Goal: Transaction & Acquisition: Purchase product/service

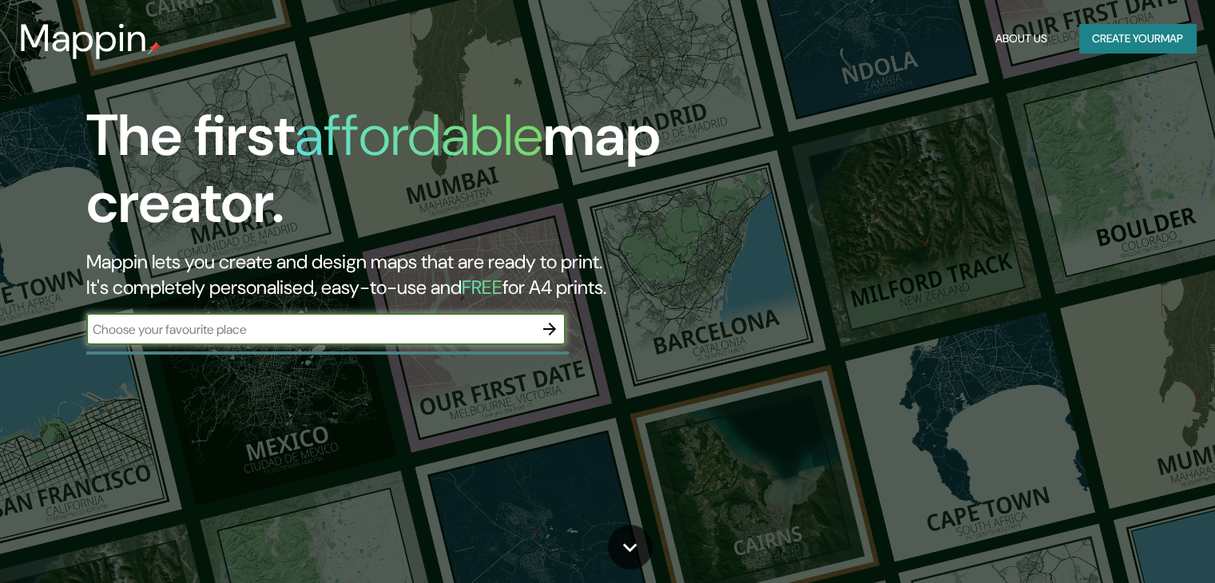
click at [503, 282] on h5 "FREE" at bounding box center [482, 287] width 41 height 25
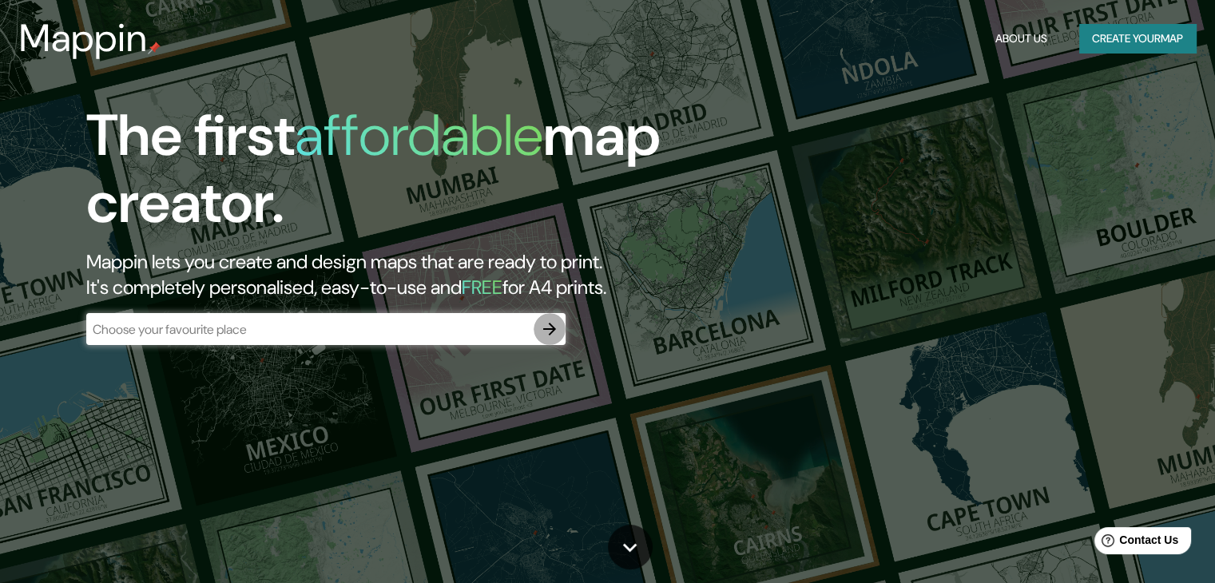
click at [545, 327] on icon "button" at bounding box center [549, 329] width 19 height 19
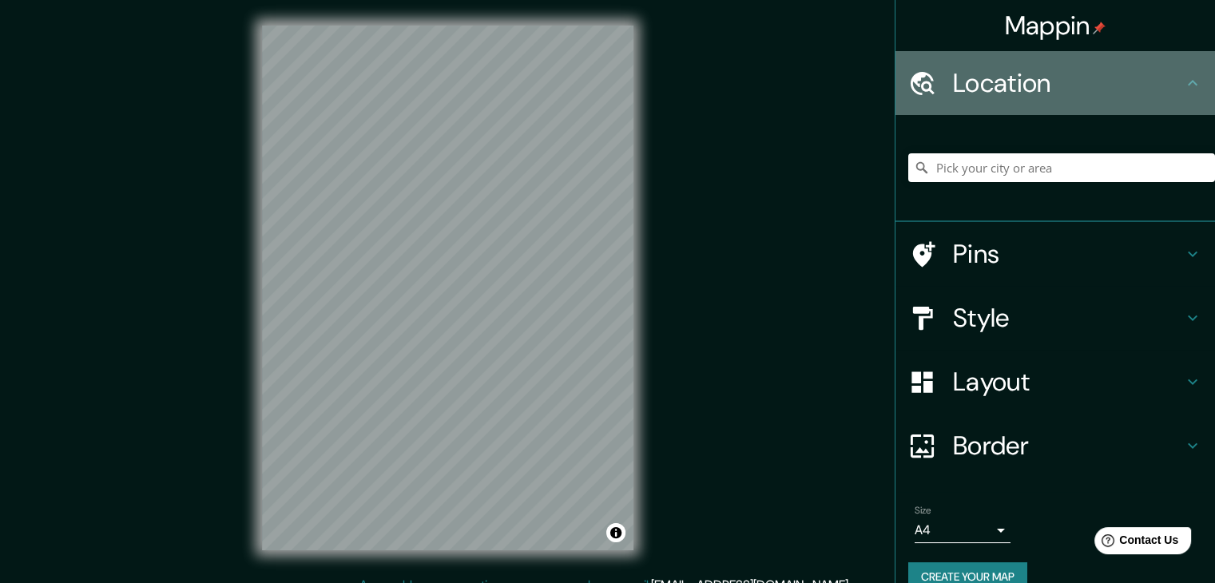
click at [1010, 80] on h4 "Location" at bounding box center [1068, 83] width 230 height 32
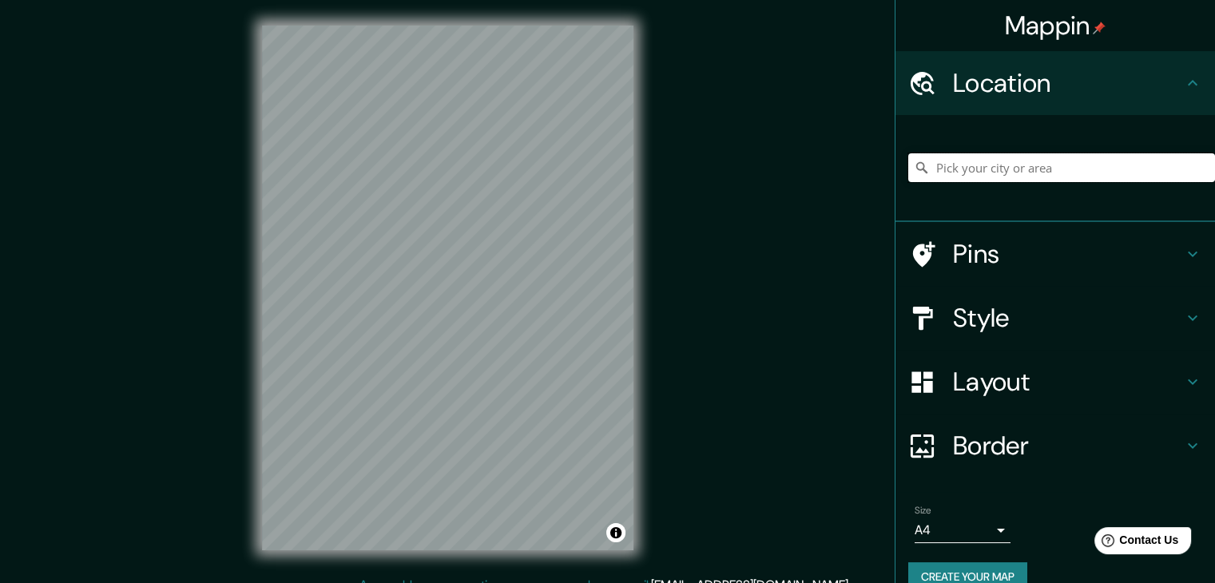
click at [973, 171] on input "Pick your city or area" at bounding box center [1061, 167] width 307 height 29
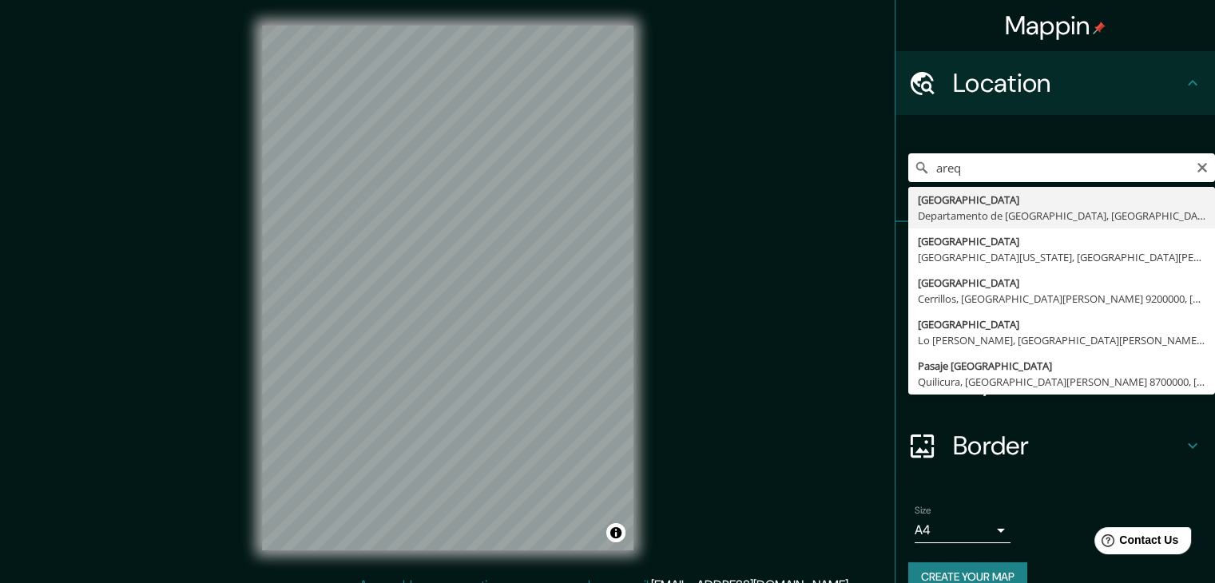
type input "[GEOGRAPHIC_DATA], [GEOGRAPHIC_DATA], [GEOGRAPHIC_DATA]"
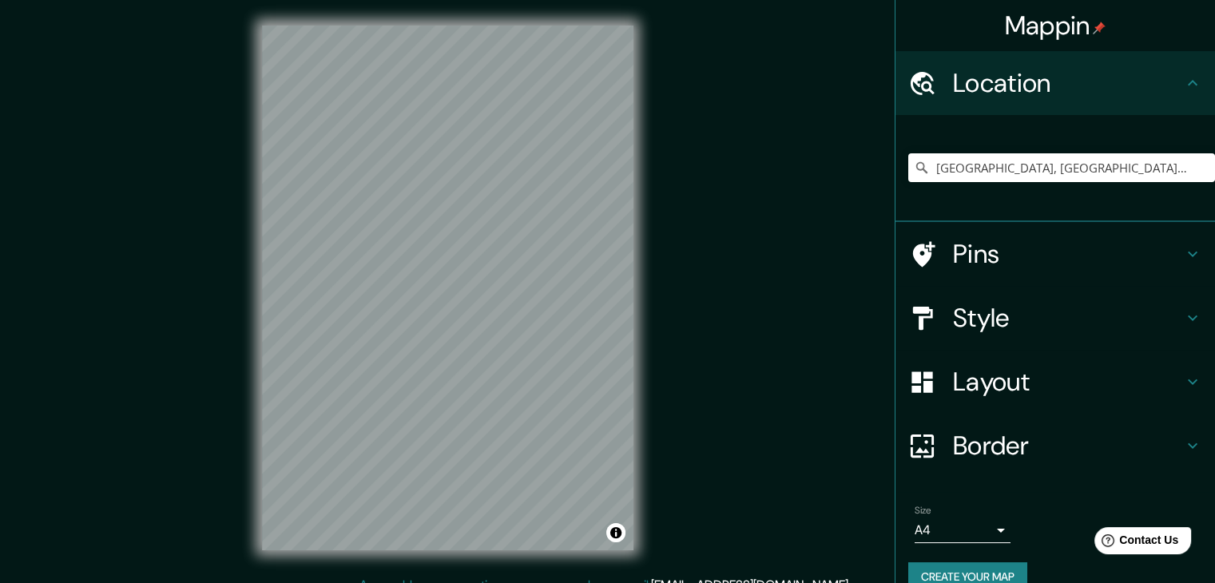
click at [963, 302] on h4 "Style" at bounding box center [1068, 318] width 230 height 32
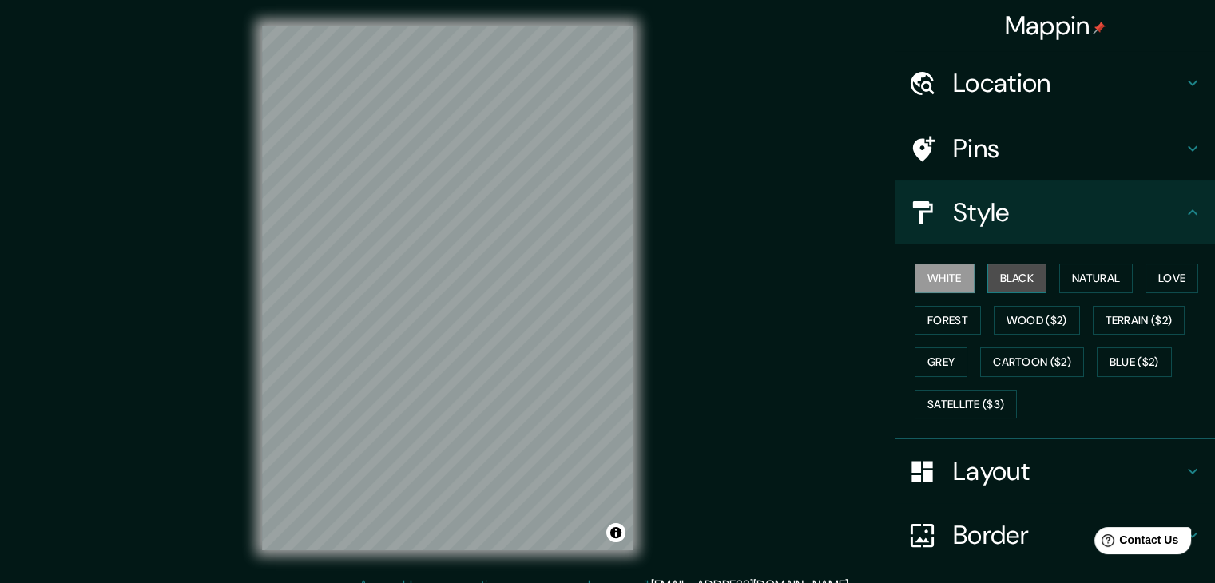
click at [1022, 278] on button "Black" at bounding box center [1018, 279] width 60 height 30
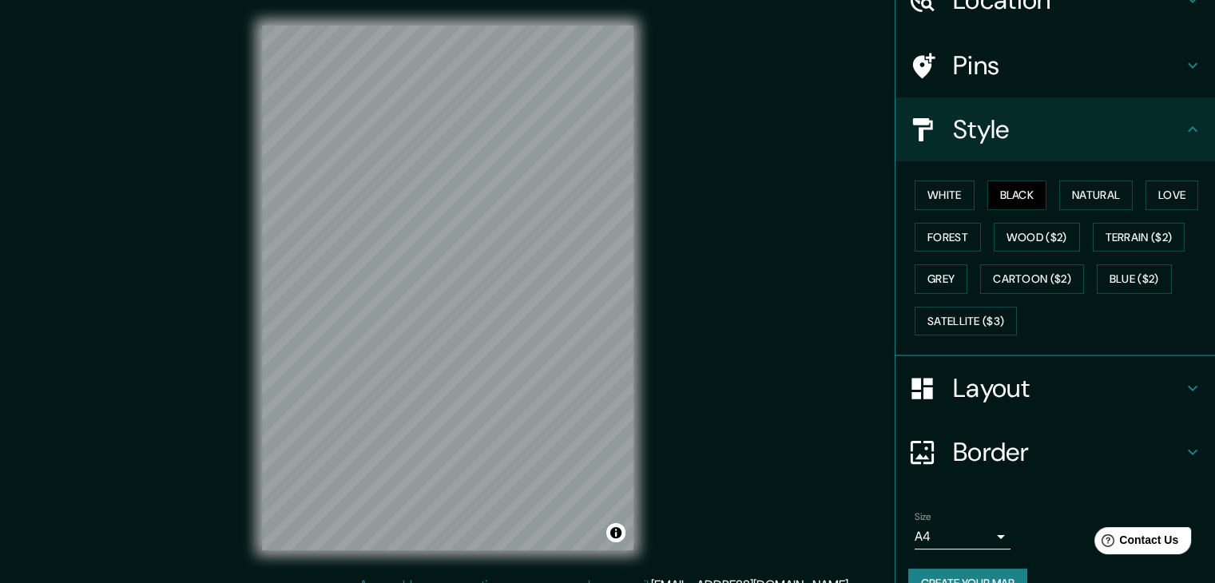
scroll to position [115, 0]
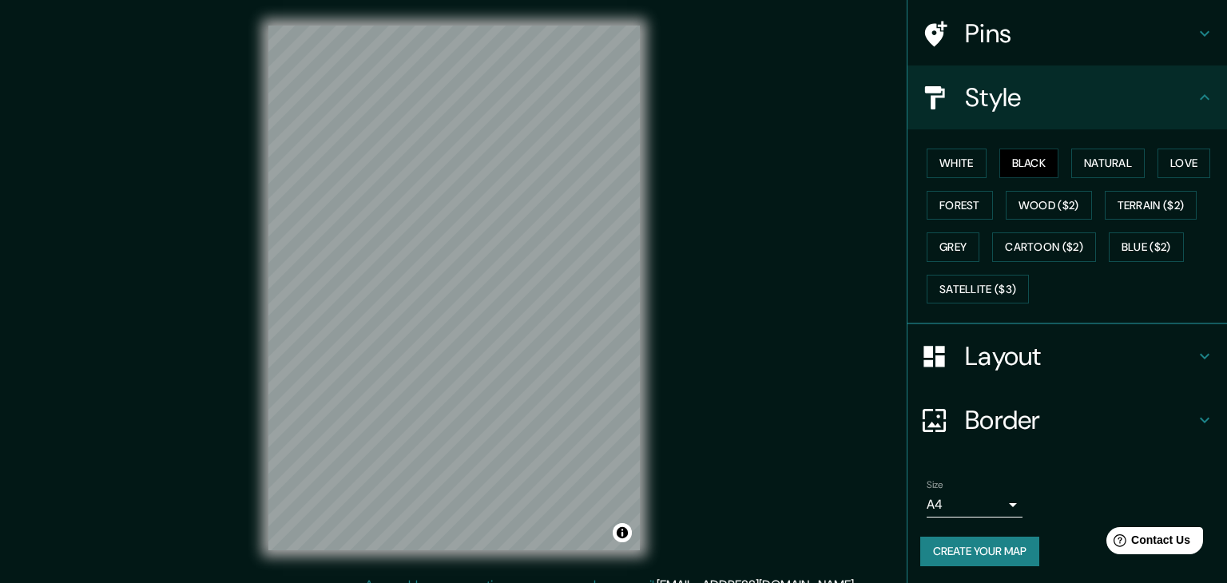
click at [952, 504] on body "Mappin Location Arequipa, Departamento de Arequipa, Perú Pins Style White Black…" at bounding box center [613, 291] width 1227 height 583
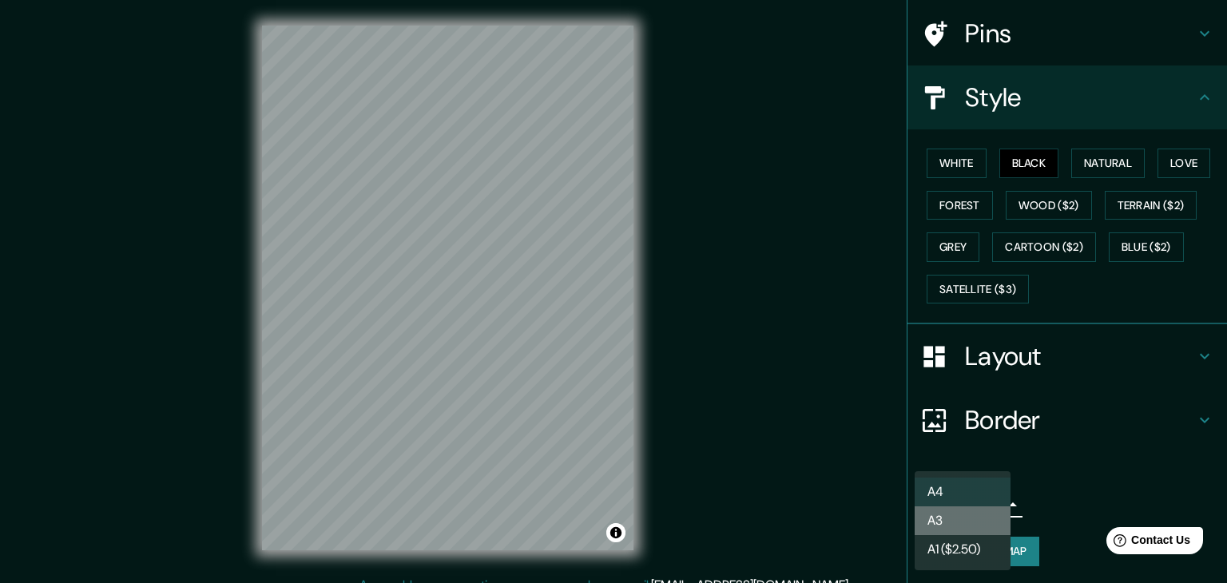
drag, startPoint x: 952, startPoint y: 531, endPoint x: 955, endPoint y: 479, distance: 52.0
click at [952, 529] on li "A3" at bounding box center [963, 521] width 96 height 29
type input "a4"
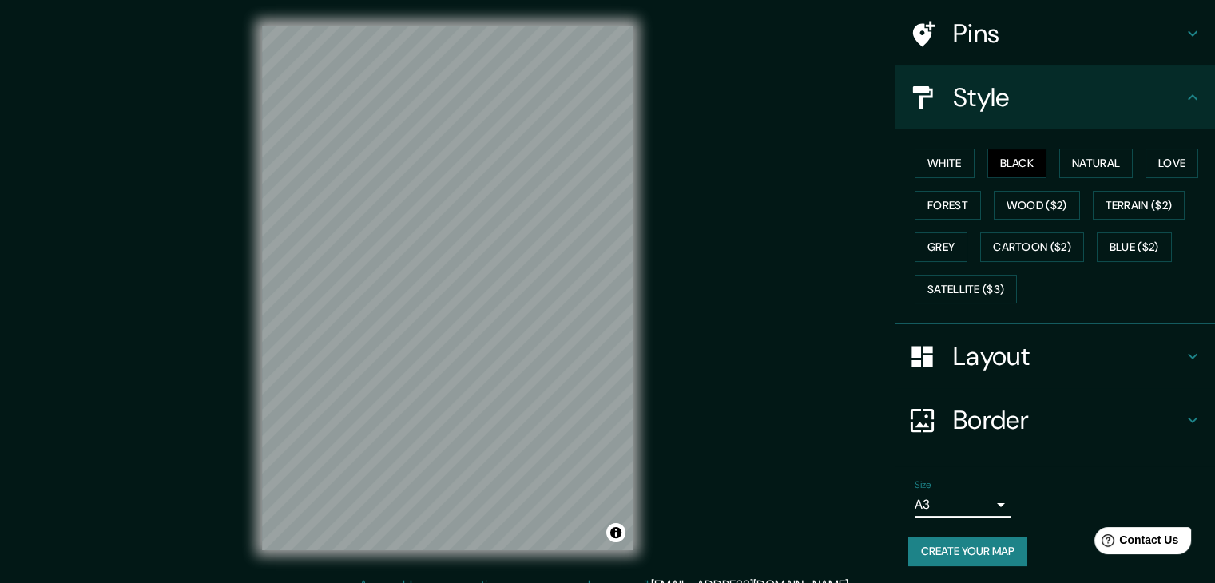
click at [958, 343] on h4 "Layout" at bounding box center [1068, 356] width 230 height 32
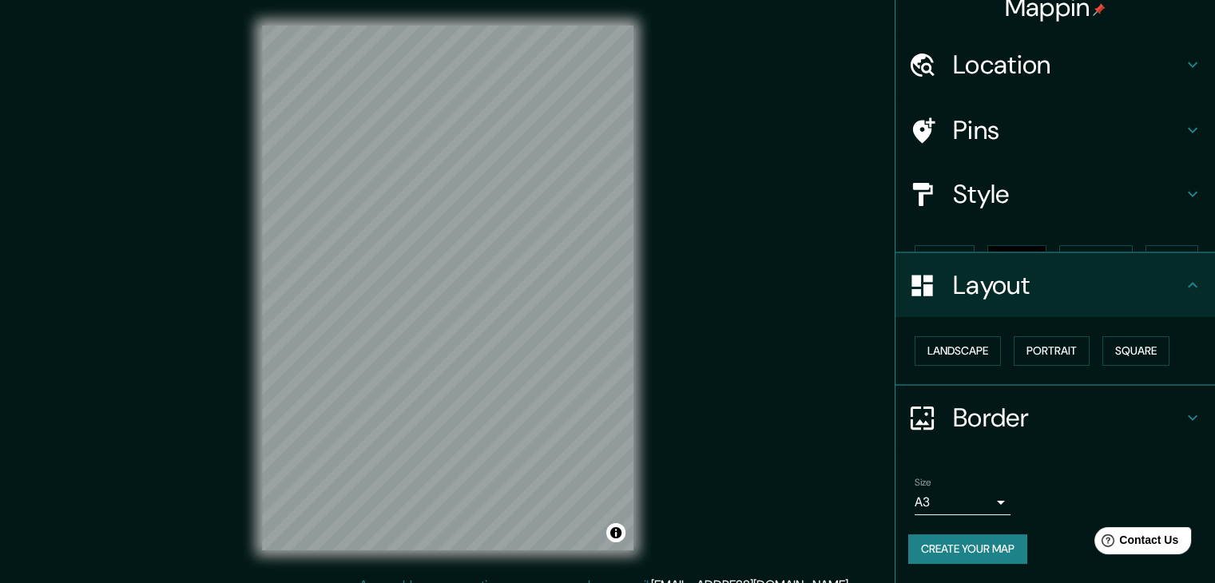
scroll to position [0, 0]
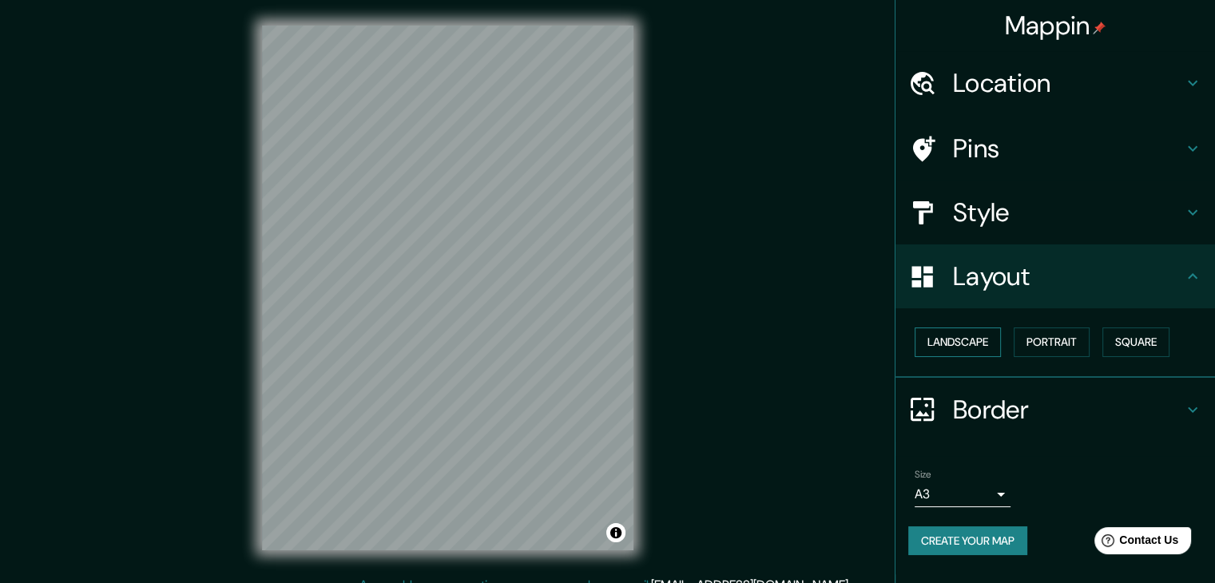
click at [945, 340] on button "Landscape" at bounding box center [958, 343] width 86 height 30
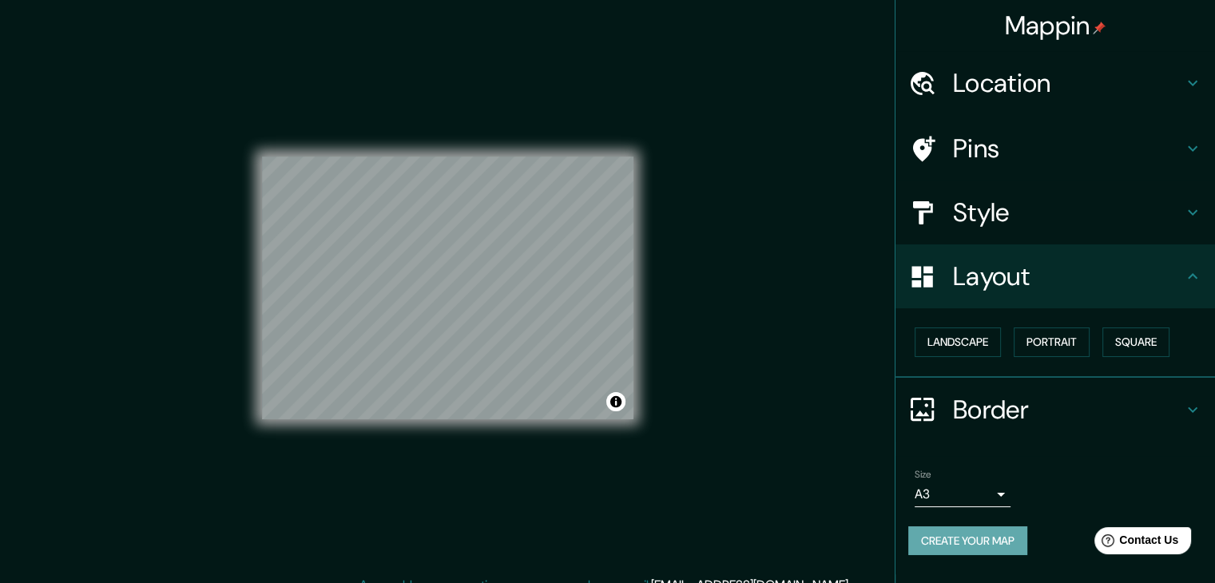
click at [1013, 532] on button "Create your map" at bounding box center [967, 542] width 119 height 30
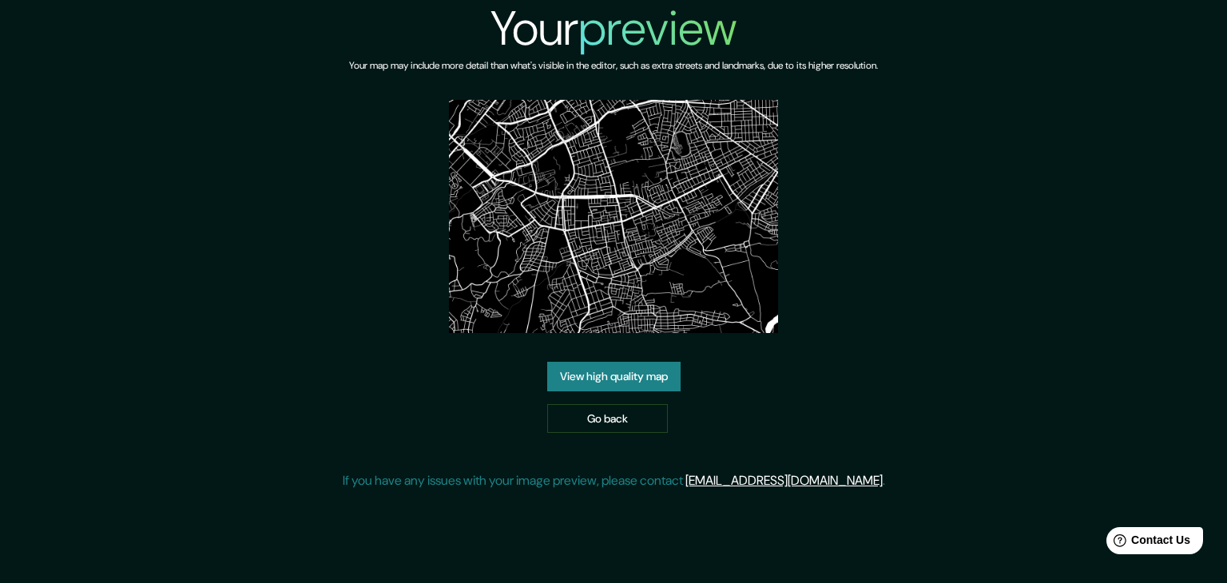
click at [618, 369] on link "View high quality map" at bounding box center [613, 377] width 133 height 30
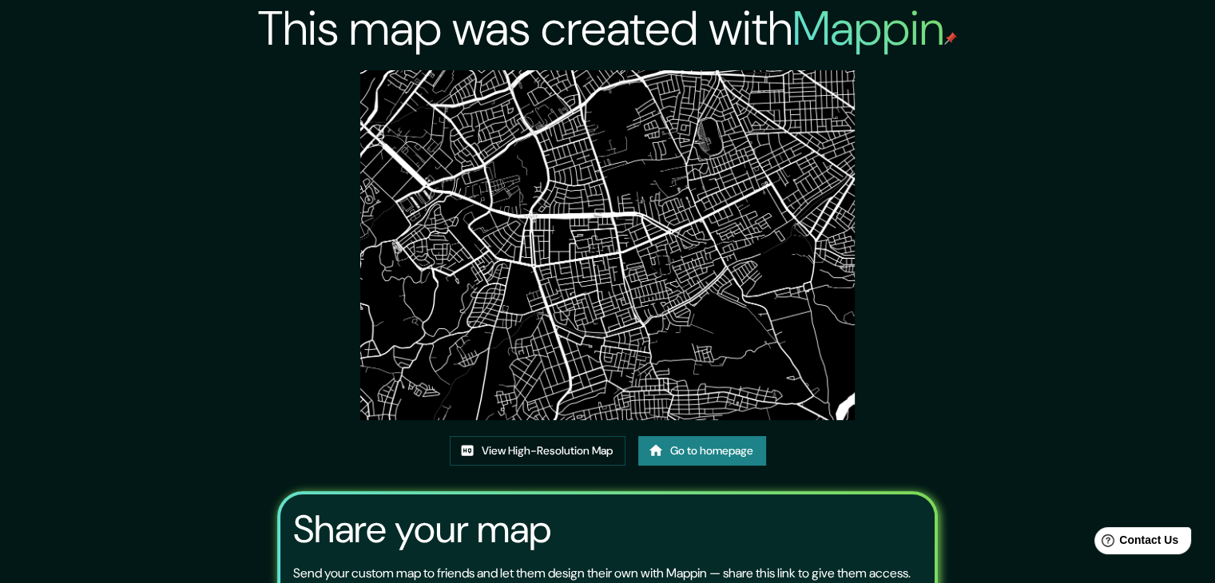
click at [574, 256] on img at bounding box center [607, 245] width 495 height 350
click at [687, 443] on link "Go to homepage" at bounding box center [702, 451] width 128 height 30
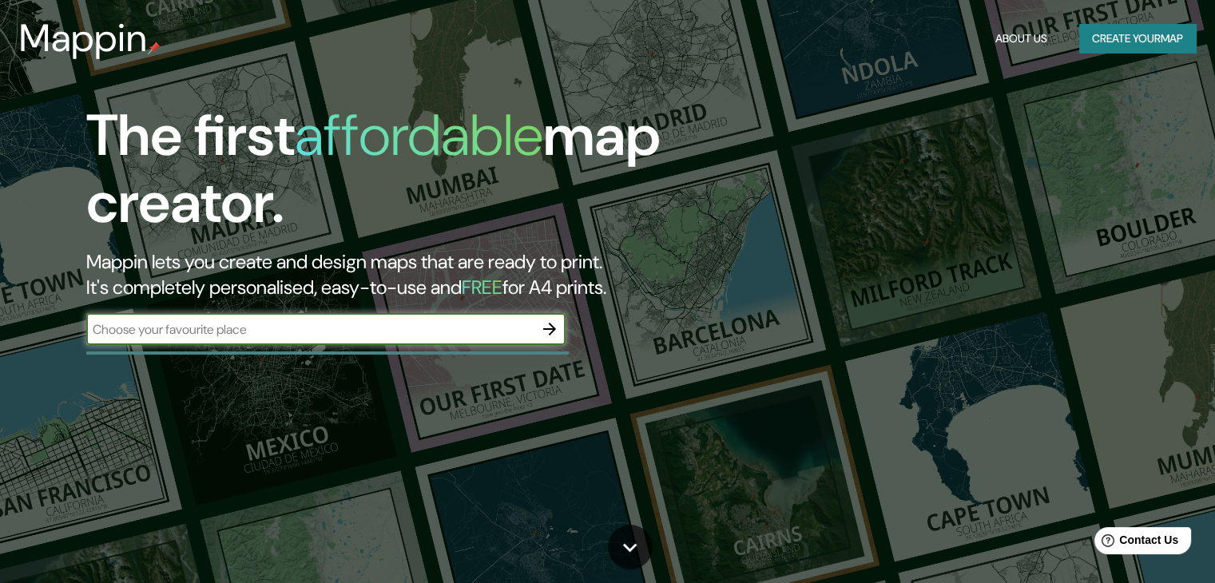
click at [1132, 39] on button "Create your map" at bounding box center [1137, 39] width 117 height 30
click at [1010, 39] on button "About Us" at bounding box center [1021, 39] width 65 height 30
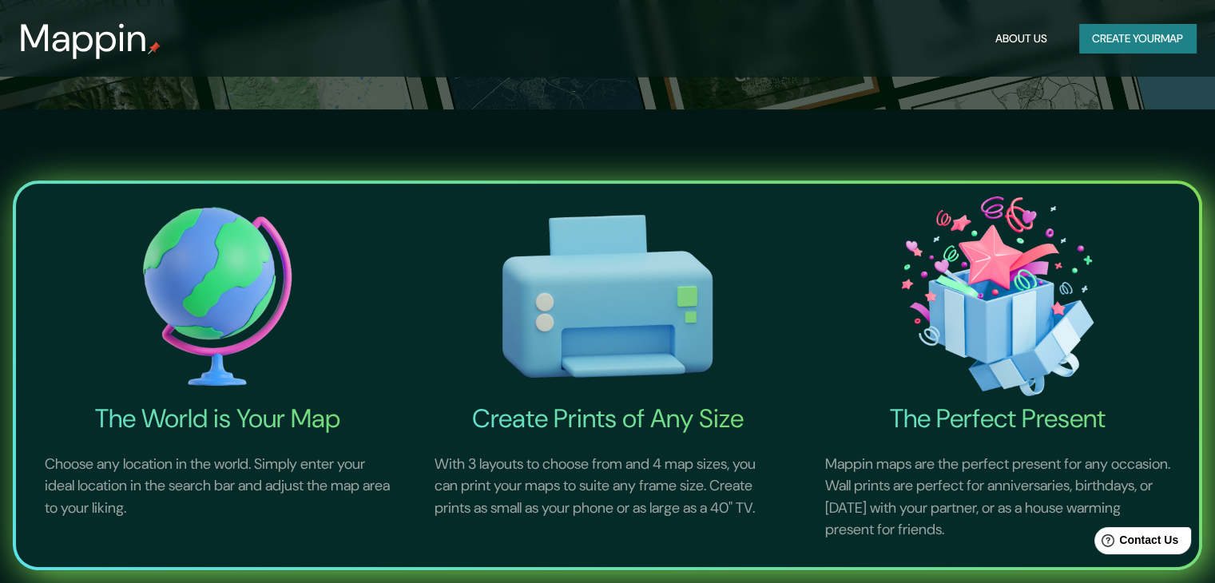
scroll to position [479, 0]
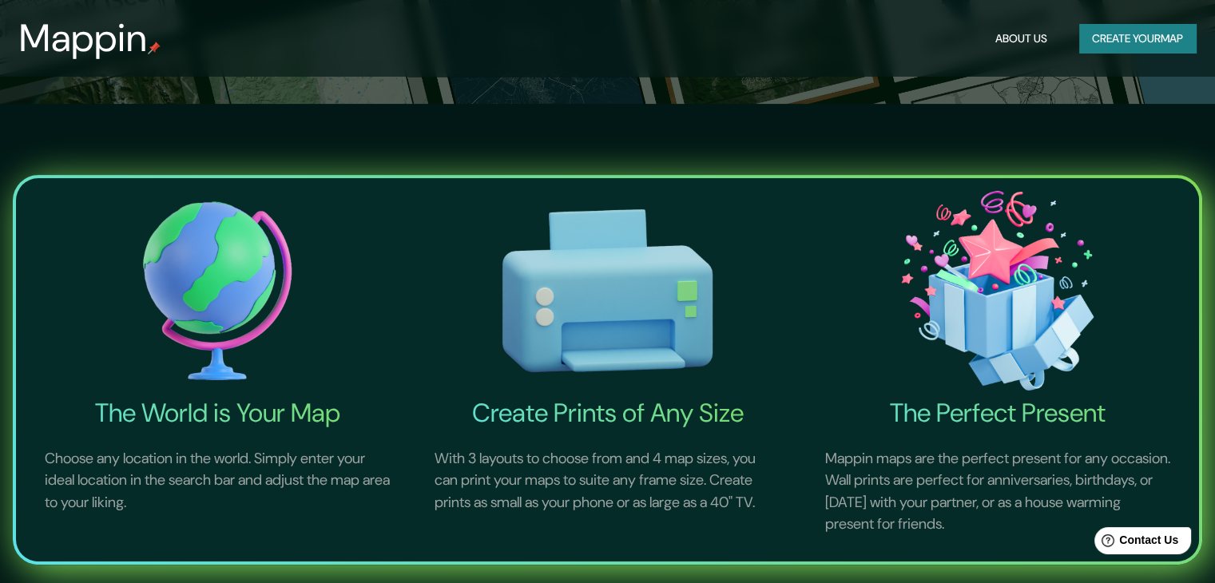
click at [561, 406] on h4 "Create Prints of Any Size" at bounding box center [607, 413] width 384 height 32
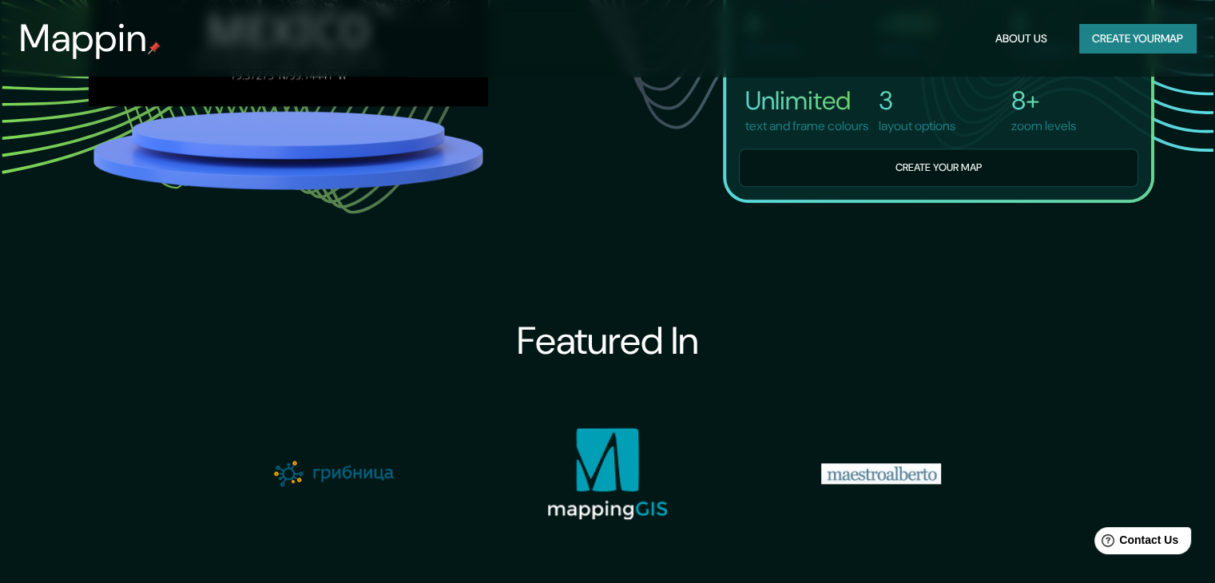
scroll to position [1518, 0]
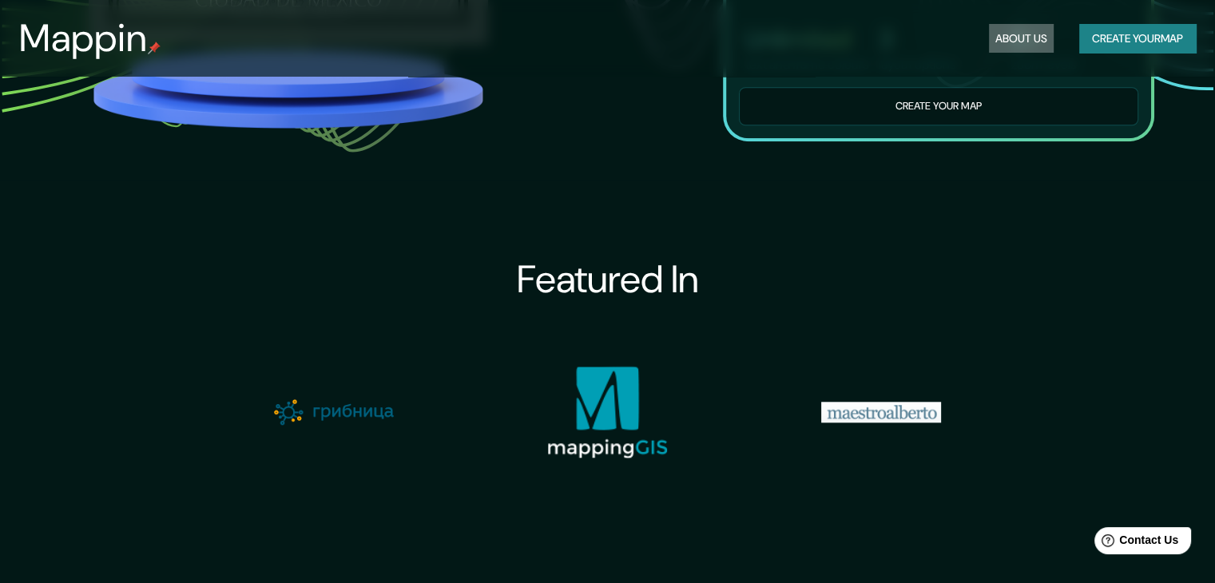
click at [1019, 49] on button "About Us" at bounding box center [1021, 39] width 65 height 30
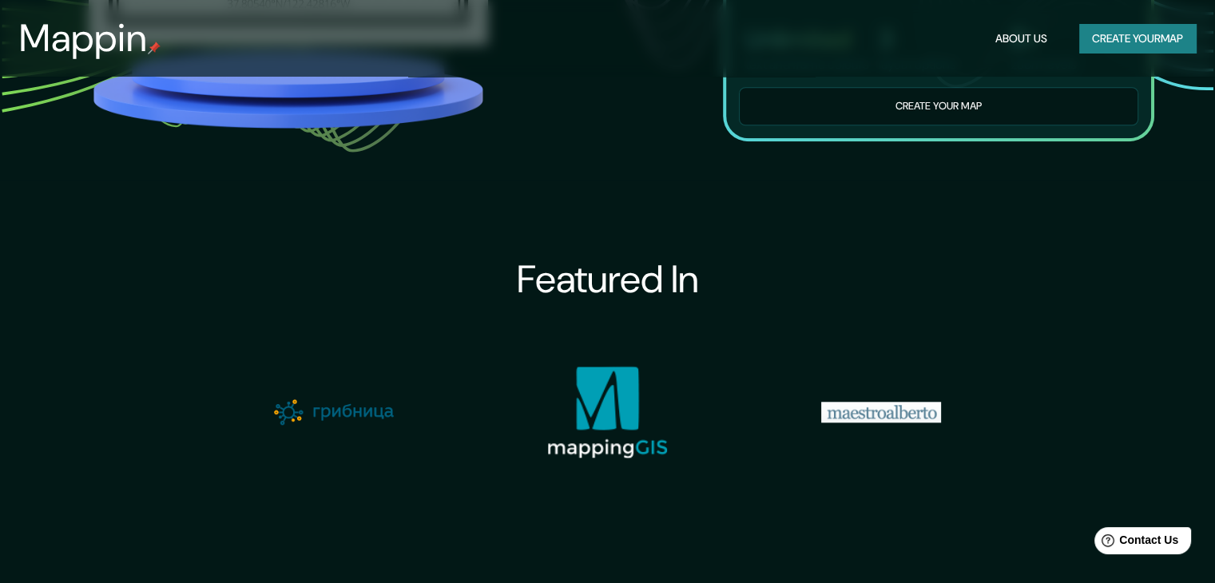
click at [1019, 46] on button "About Us" at bounding box center [1021, 39] width 65 height 30
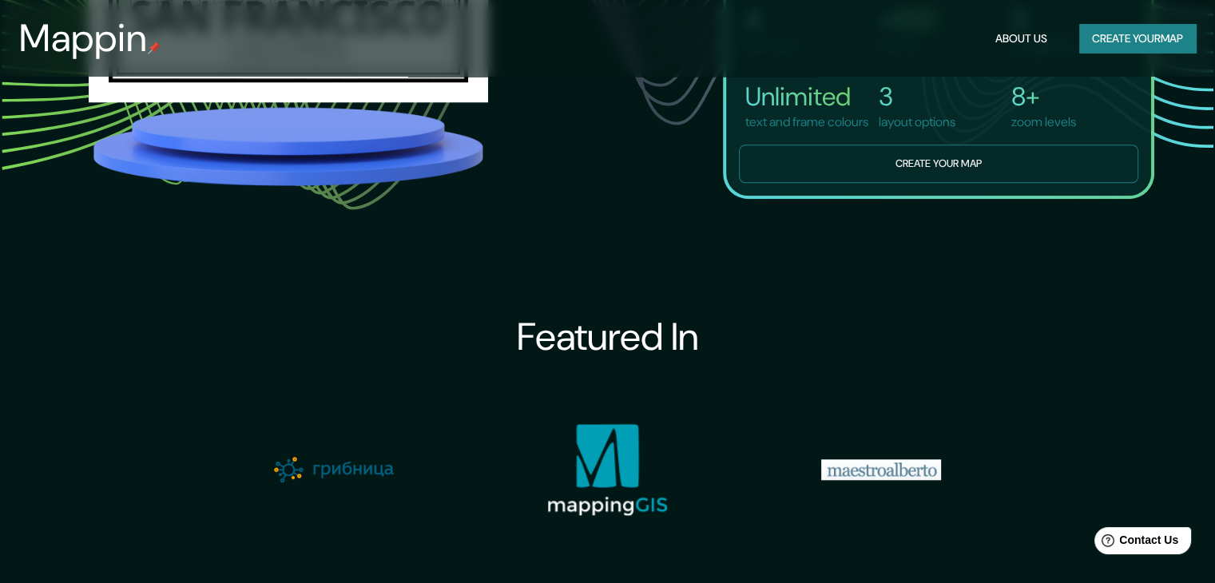
scroll to position [1198, 0]
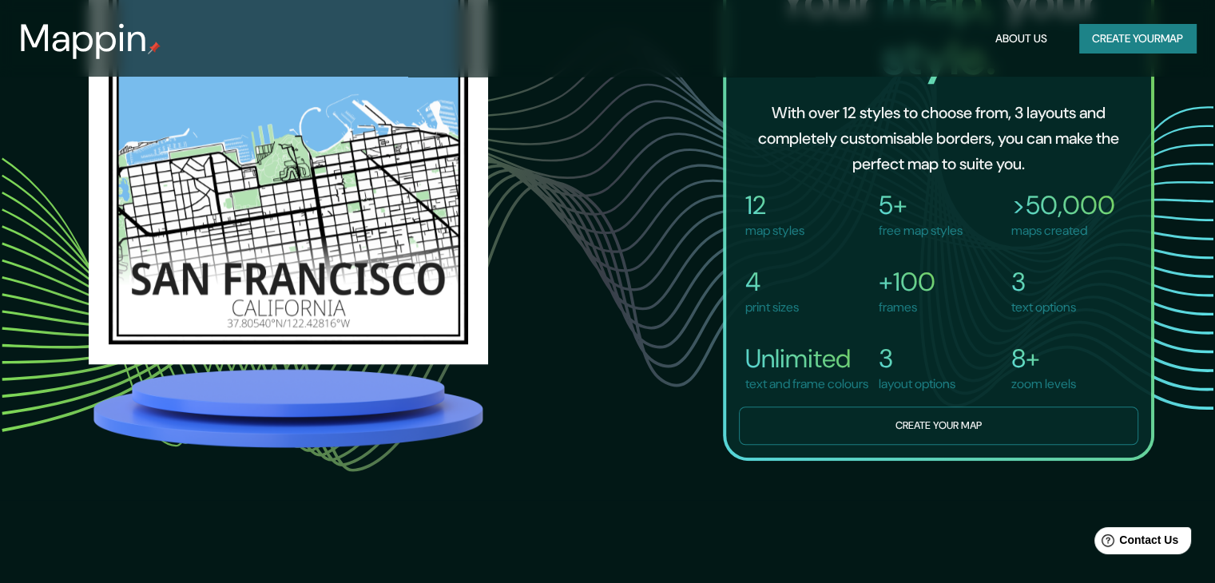
click at [933, 446] on button "Create your map" at bounding box center [938, 426] width 399 height 39
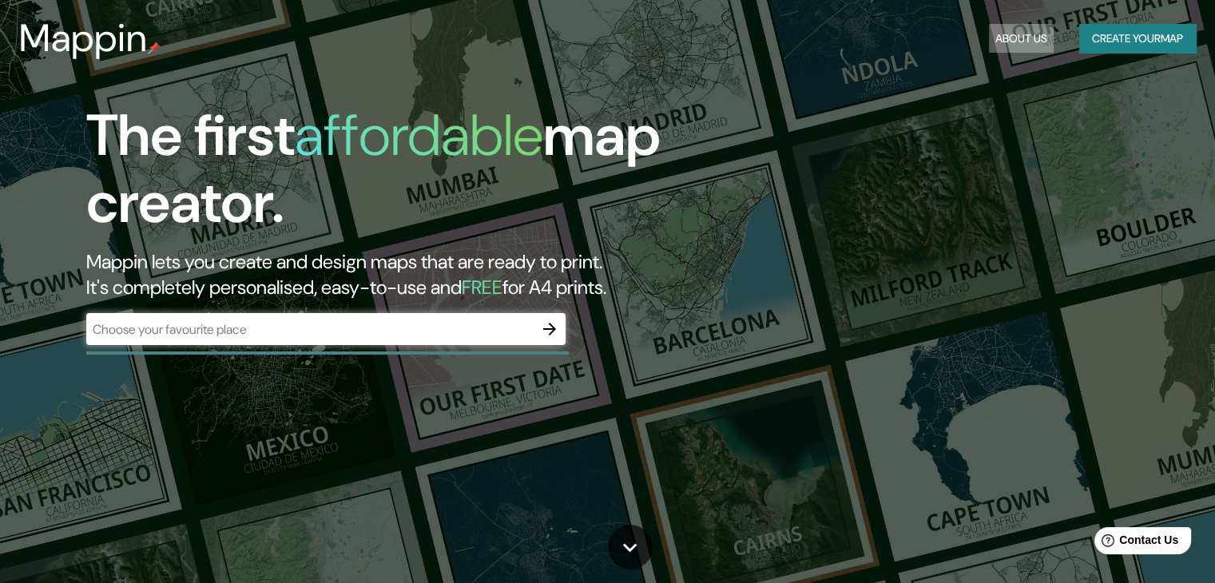
click at [1039, 30] on button "About Us" at bounding box center [1021, 39] width 65 height 30
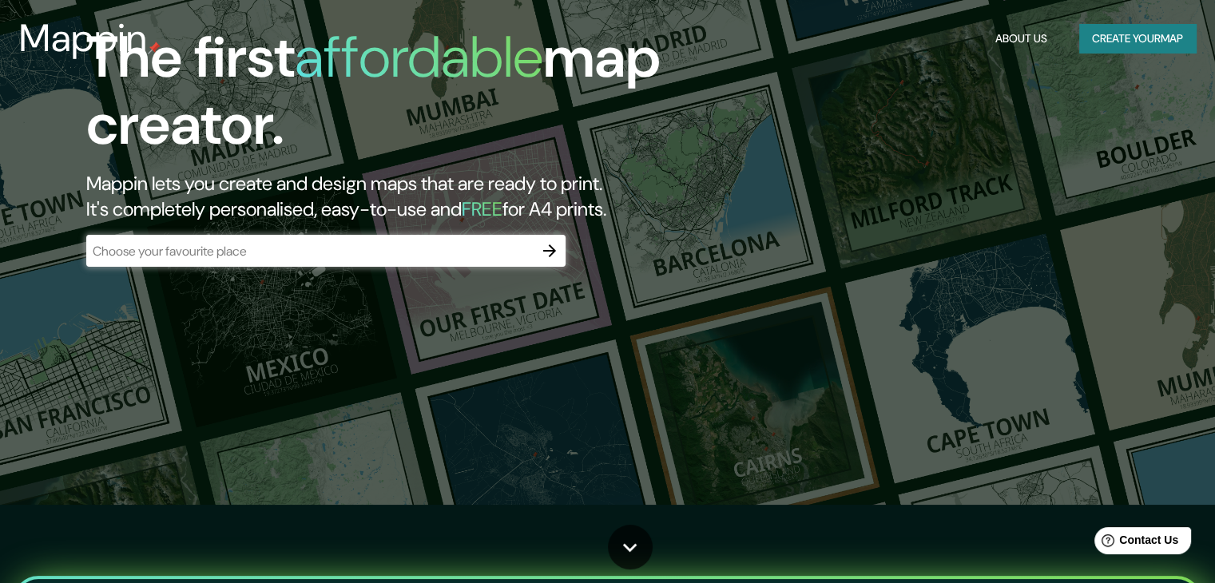
scroll to position [80, 0]
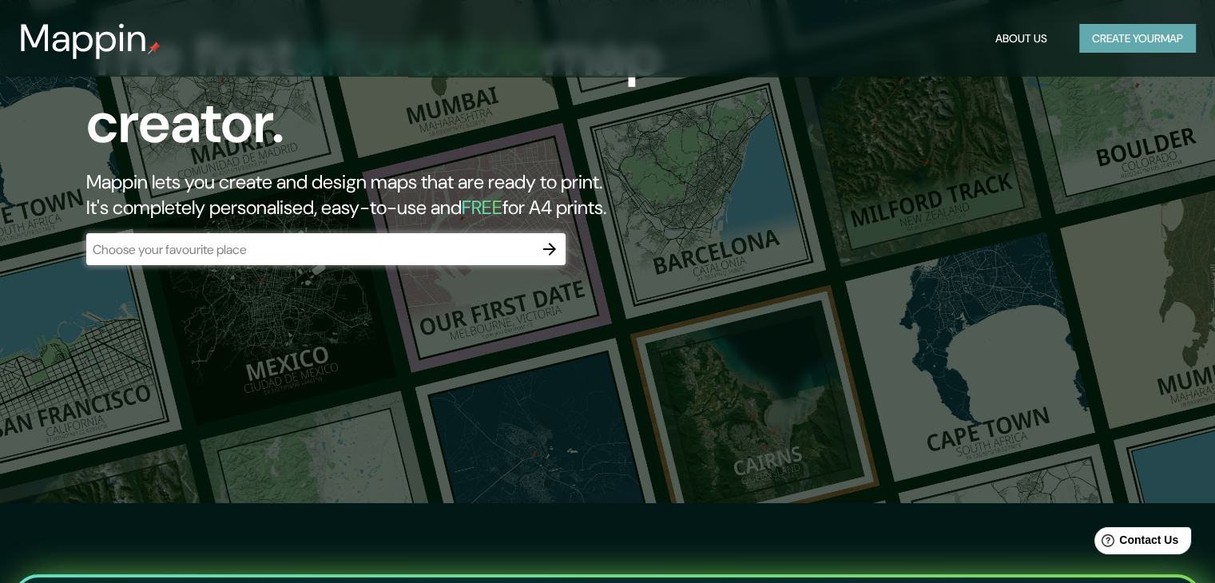
click at [1117, 37] on button "Create your map" at bounding box center [1137, 39] width 117 height 30
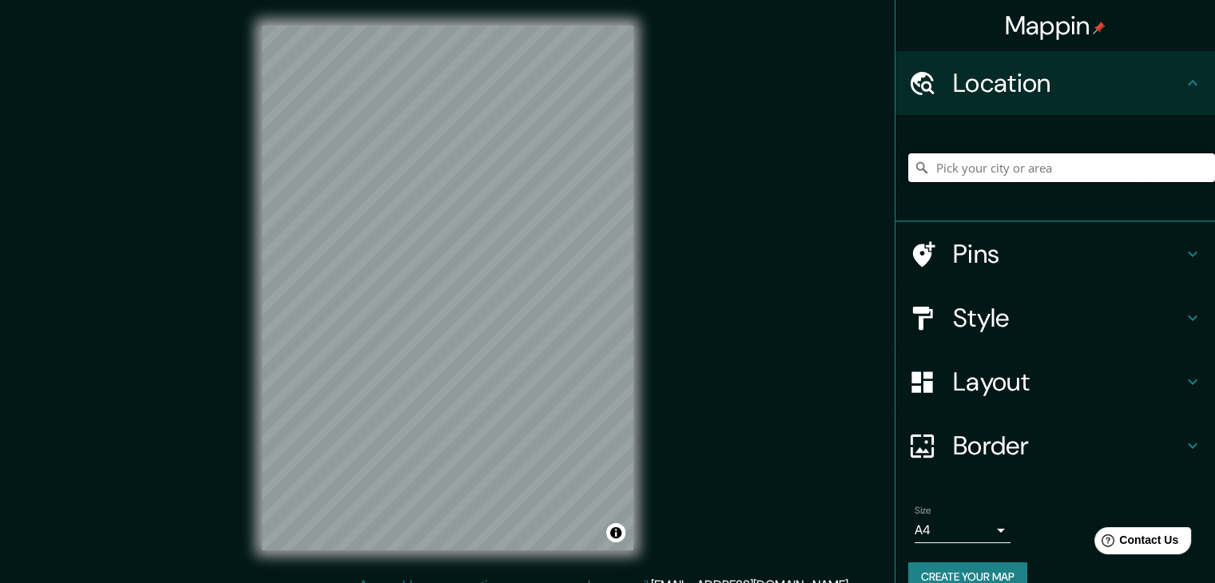
click at [1042, 165] on input "Pick your city or area" at bounding box center [1061, 167] width 307 height 29
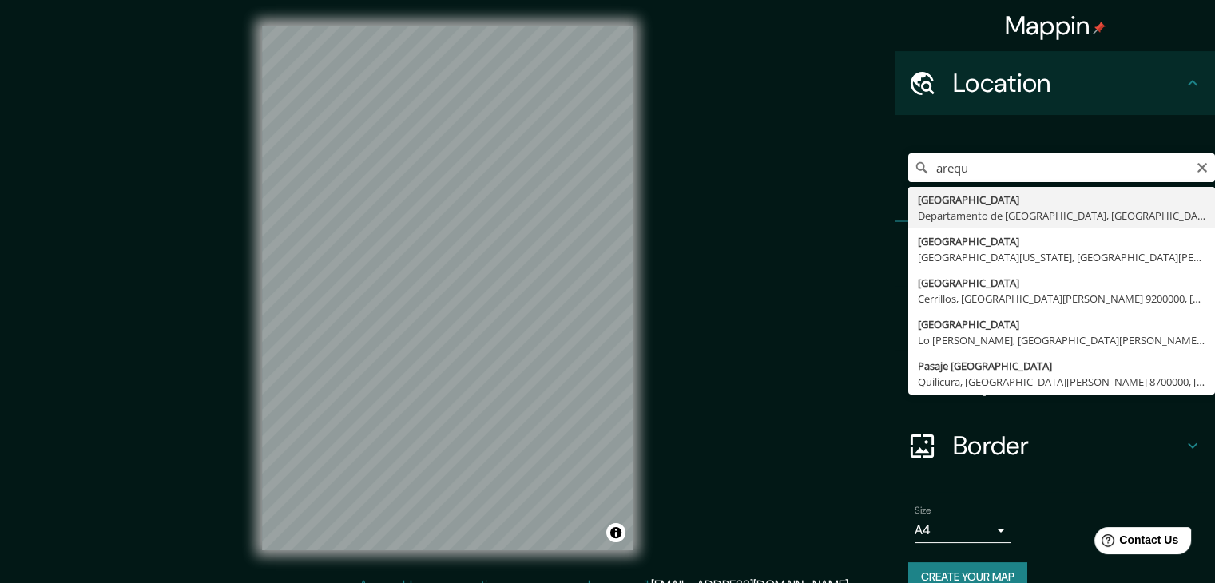
type input "[GEOGRAPHIC_DATA], [GEOGRAPHIC_DATA], [GEOGRAPHIC_DATA]"
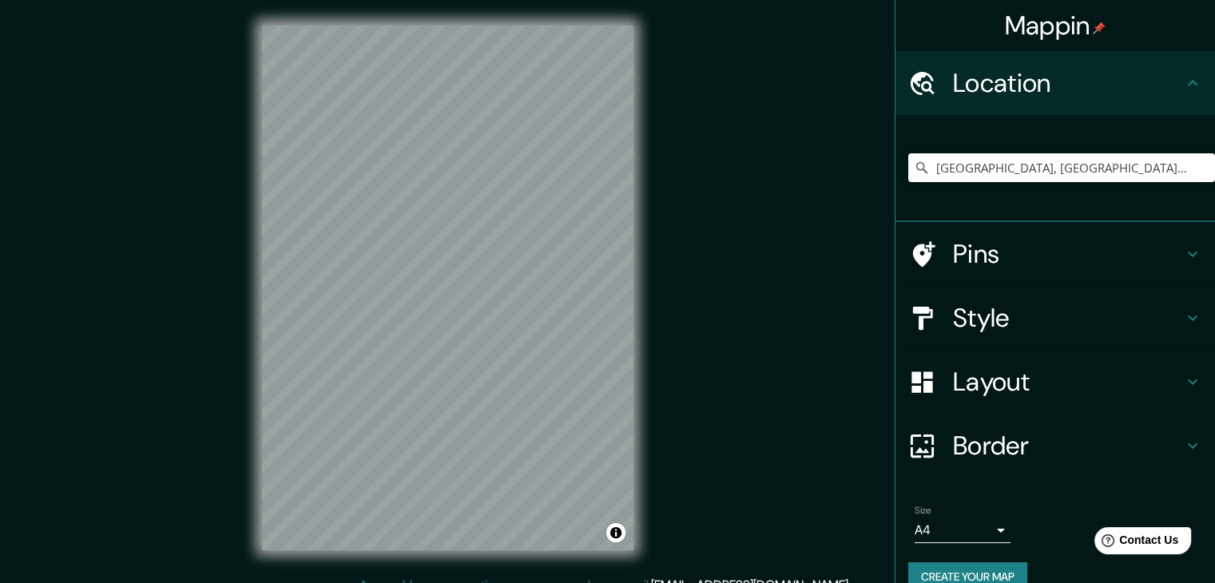
click at [983, 313] on h4 "Style" at bounding box center [1068, 318] width 230 height 32
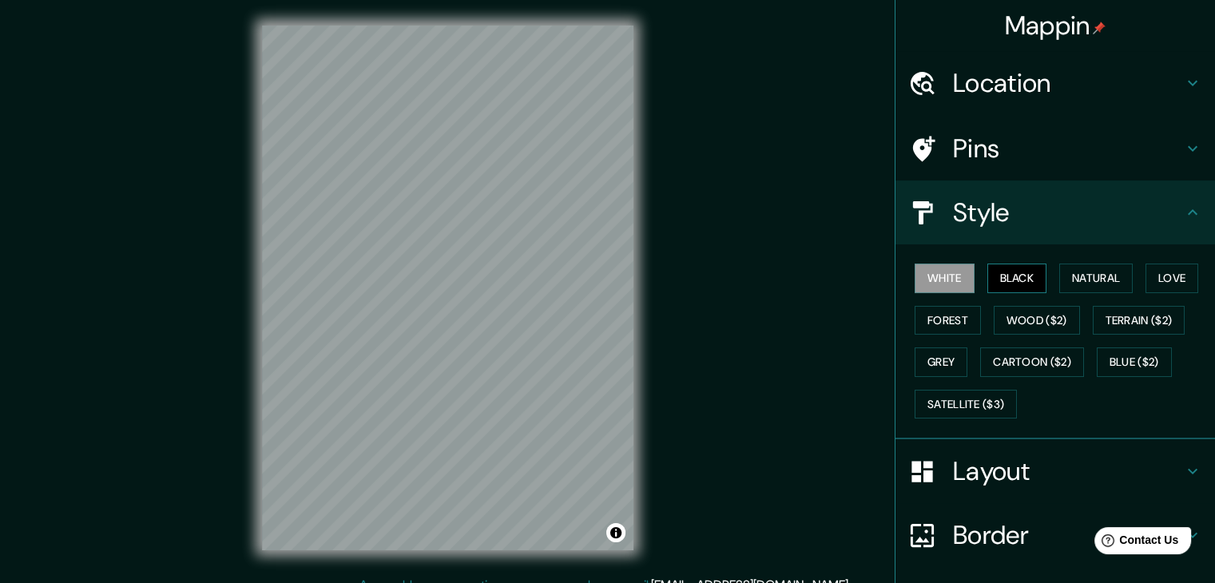
click at [1000, 272] on button "Black" at bounding box center [1018, 279] width 60 height 30
click at [953, 462] on h4 "Layout" at bounding box center [1068, 471] width 230 height 32
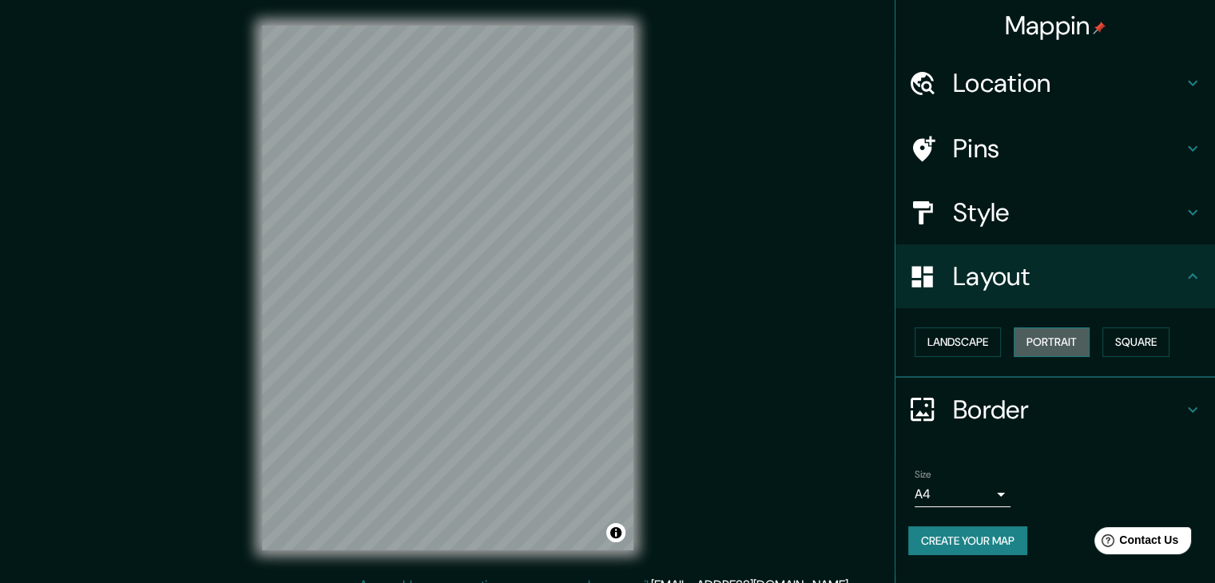
click at [1038, 335] on button "Portrait" at bounding box center [1052, 343] width 76 height 30
click at [972, 343] on button "Landscape" at bounding box center [958, 343] width 86 height 30
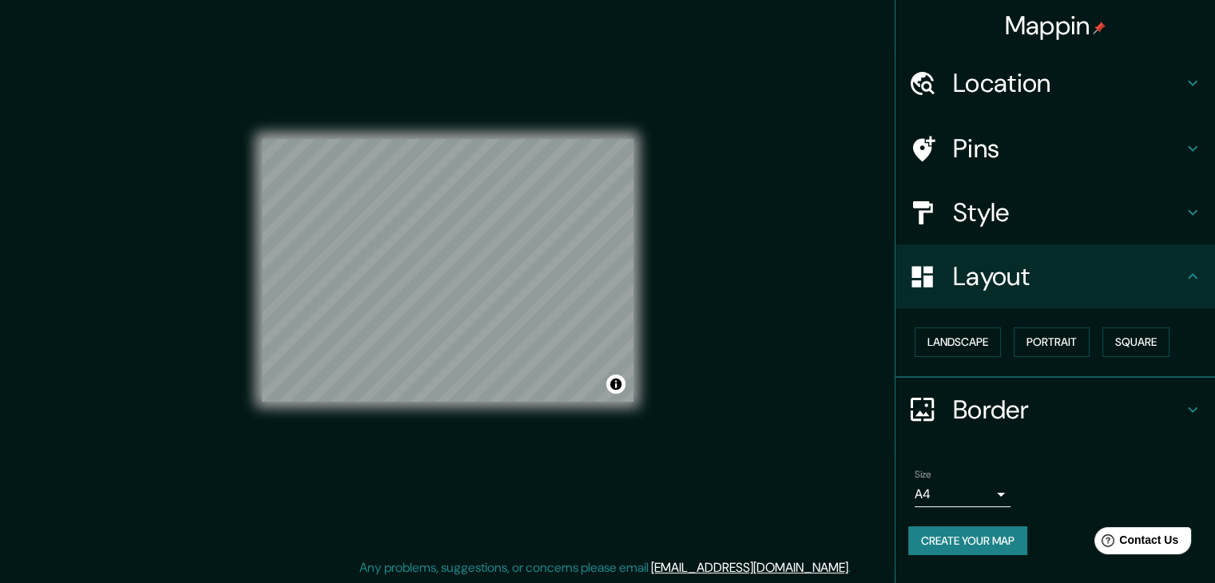
scroll to position [18, 0]
click at [968, 499] on body "Mappin Location Arequipa, Departamento de Arequipa, Perú Pins Style Layout Land…" at bounding box center [607, 273] width 1215 height 583
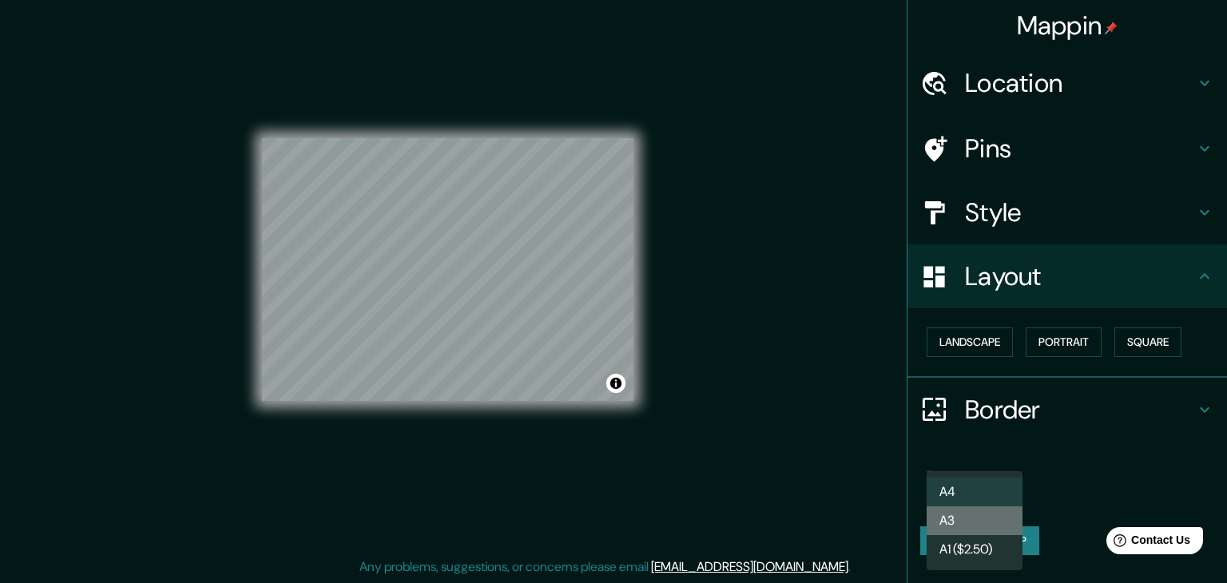
click at [970, 510] on li "A3" at bounding box center [975, 521] width 96 height 29
type input "a4"
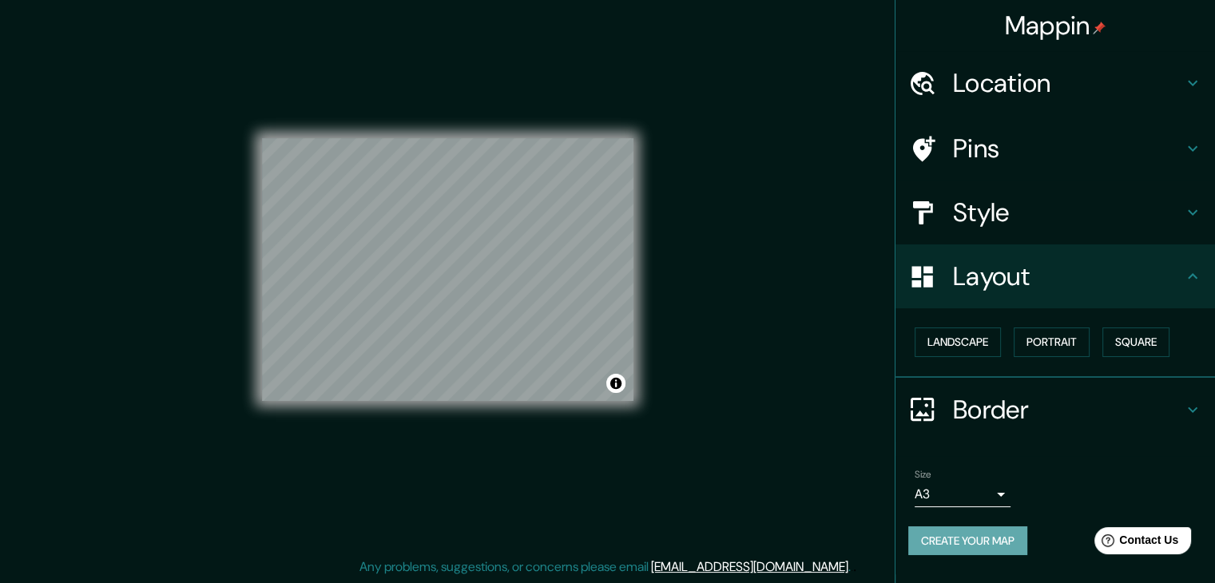
click at [972, 539] on button "Create your map" at bounding box center [967, 542] width 119 height 30
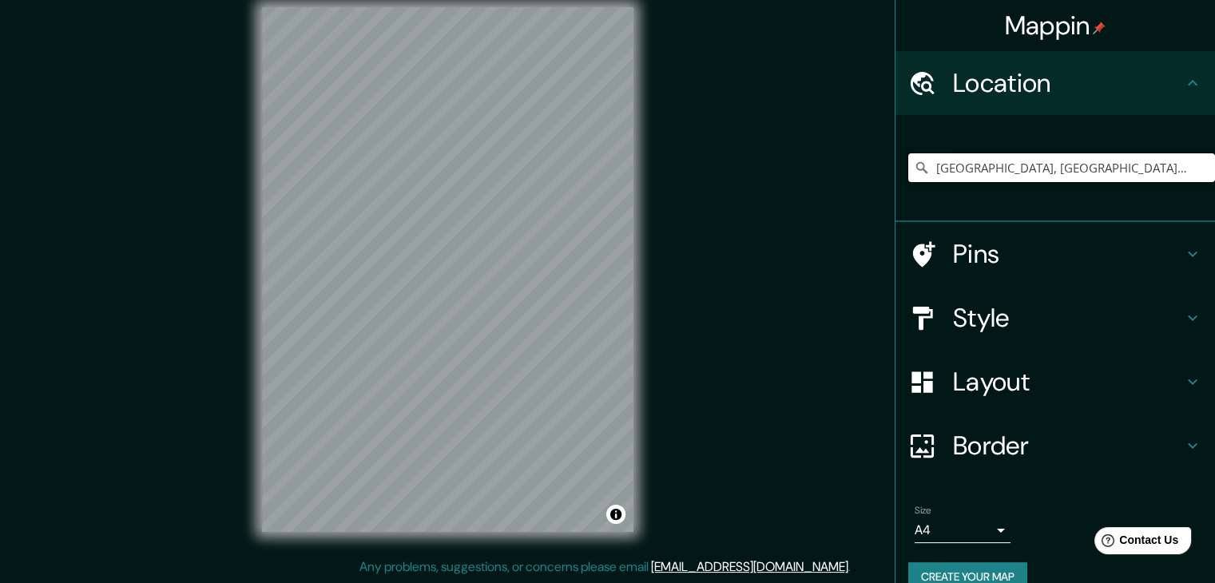
click at [1023, 173] on input "[GEOGRAPHIC_DATA], [GEOGRAPHIC_DATA], [GEOGRAPHIC_DATA]" at bounding box center [1061, 167] width 307 height 29
click at [1047, 173] on input "[GEOGRAPHIC_DATA], [GEOGRAPHIC_DATA], [GEOGRAPHIC_DATA]" at bounding box center [1061, 167] width 307 height 29
drag, startPoint x: 1170, startPoint y: 164, endPoint x: 973, endPoint y: 172, distance: 196.7
click at [973, 172] on input "[GEOGRAPHIC_DATA], [GEOGRAPHIC_DATA], [GEOGRAPHIC_DATA]" at bounding box center [1061, 167] width 307 height 29
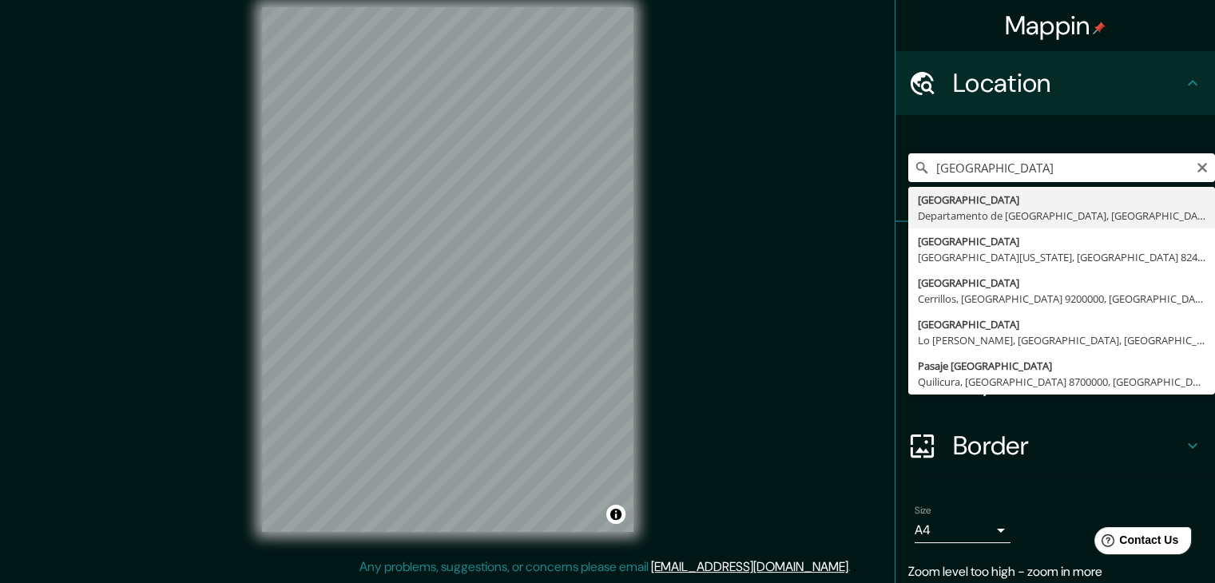
type input "[GEOGRAPHIC_DATA], [GEOGRAPHIC_DATA], [GEOGRAPHIC_DATA]"
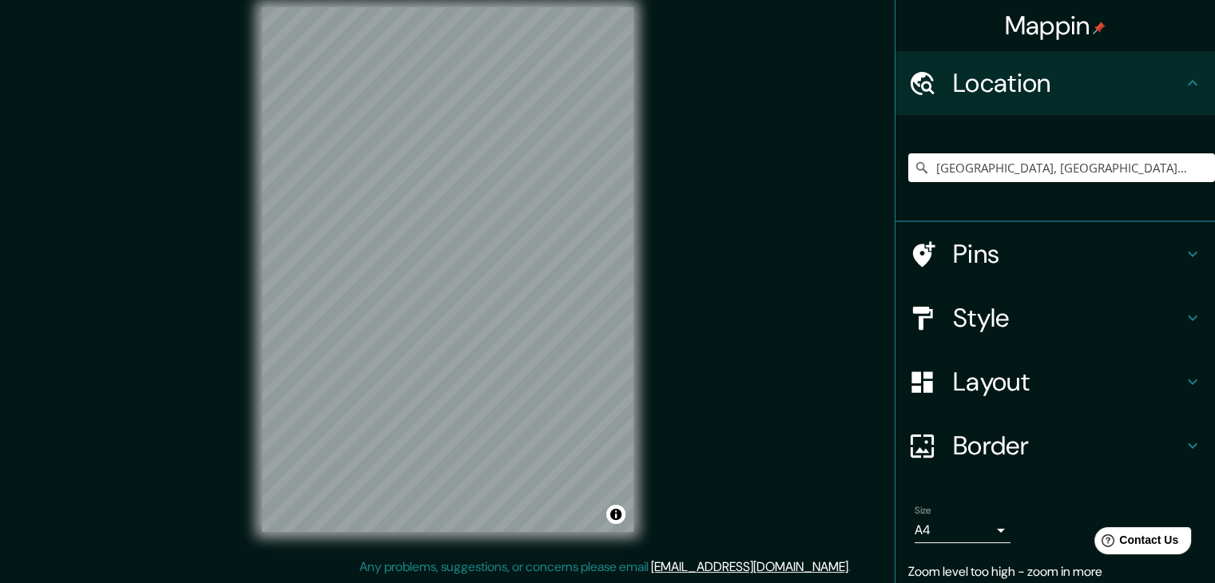
click at [1045, 242] on h4 "Pins" at bounding box center [1068, 254] width 230 height 32
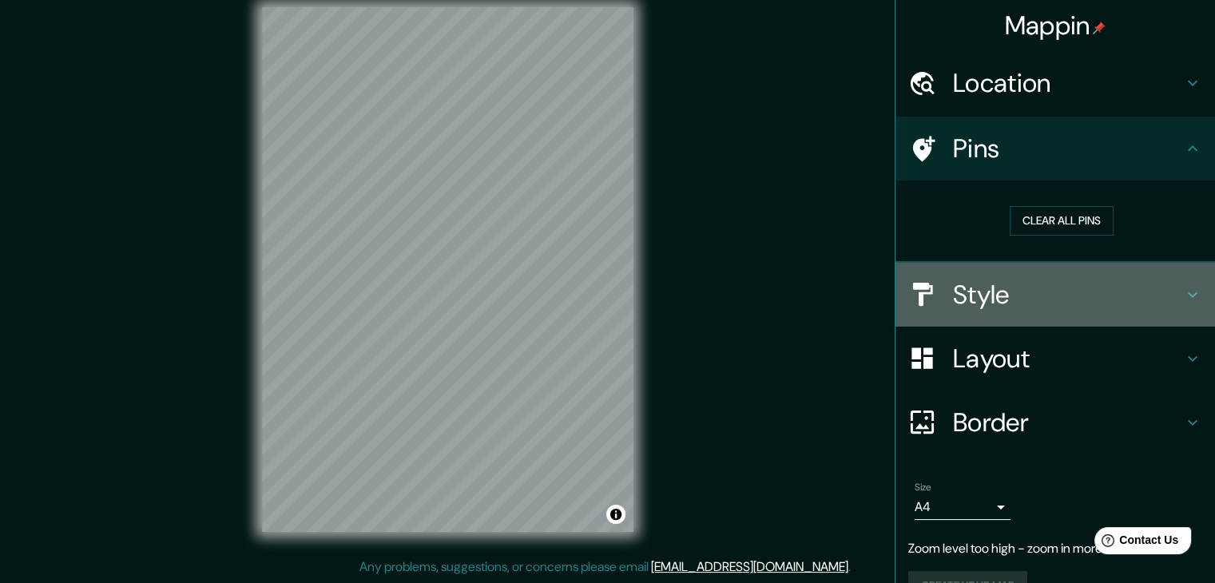
click at [1004, 287] on h4 "Style" at bounding box center [1068, 295] width 230 height 32
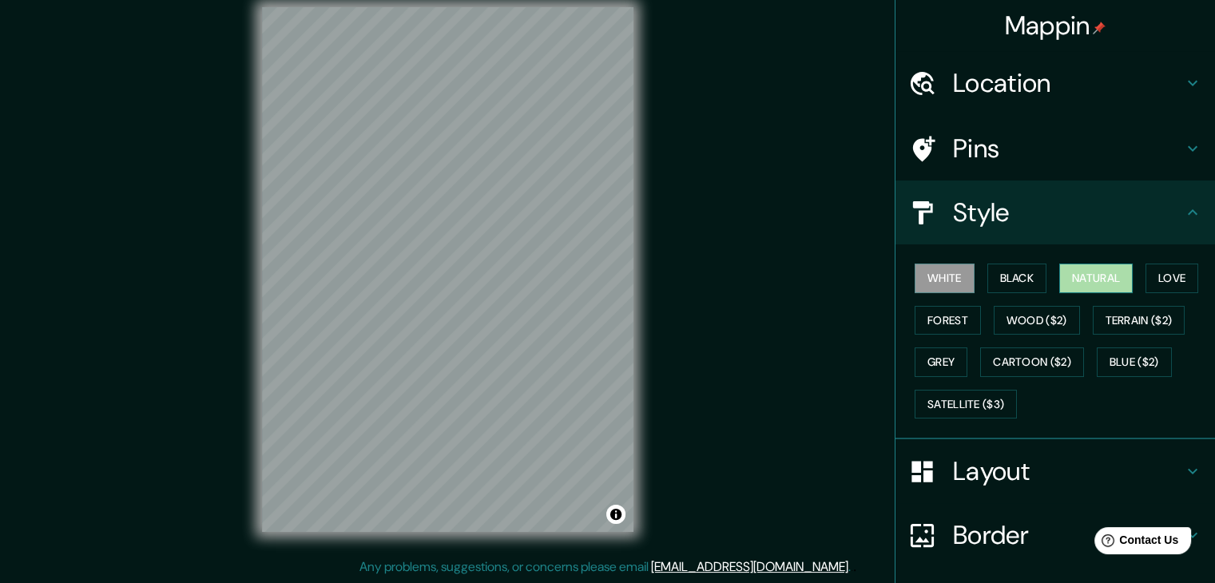
click at [1094, 283] on button "Natural" at bounding box center [1096, 279] width 74 height 30
click at [1030, 268] on button "Black" at bounding box center [1018, 279] width 60 height 30
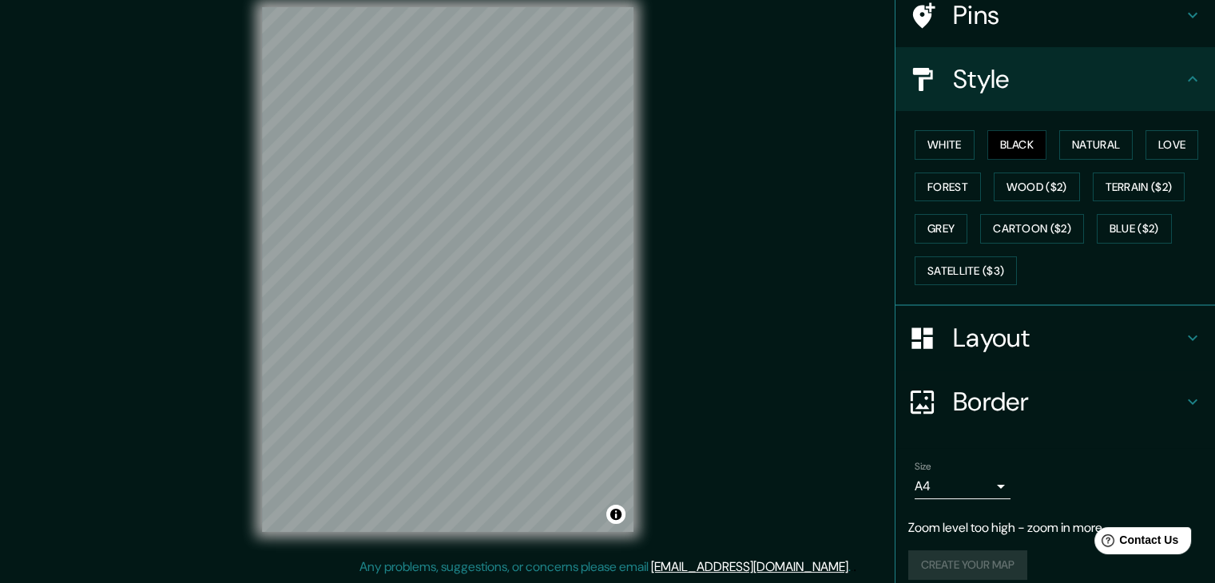
scroll to position [147, 0]
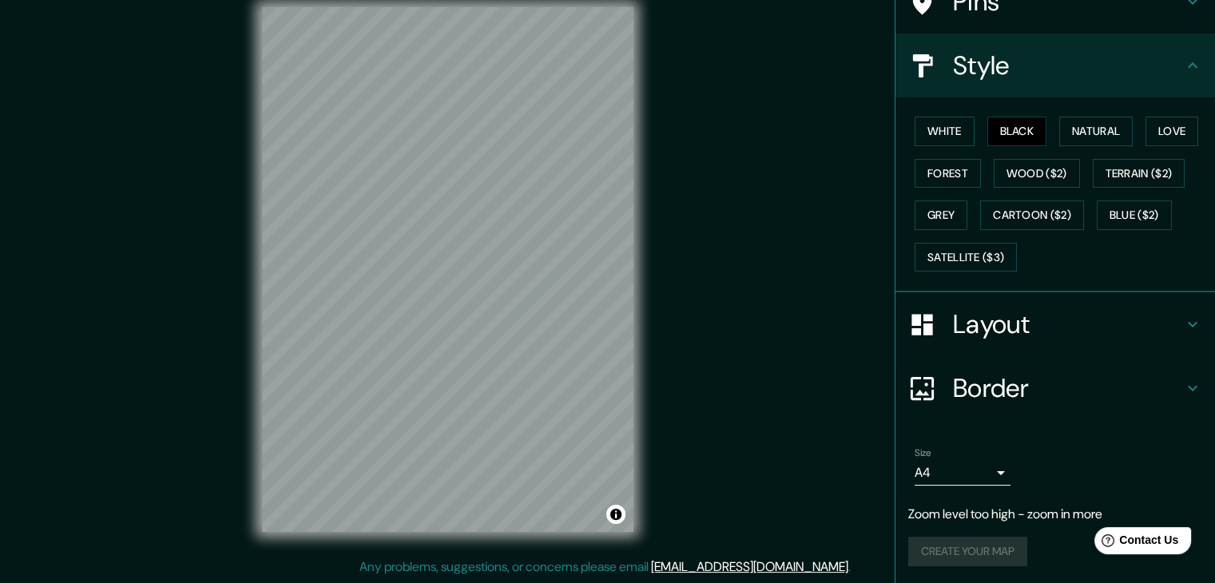
click at [980, 376] on h4 "Border" at bounding box center [1068, 388] width 230 height 32
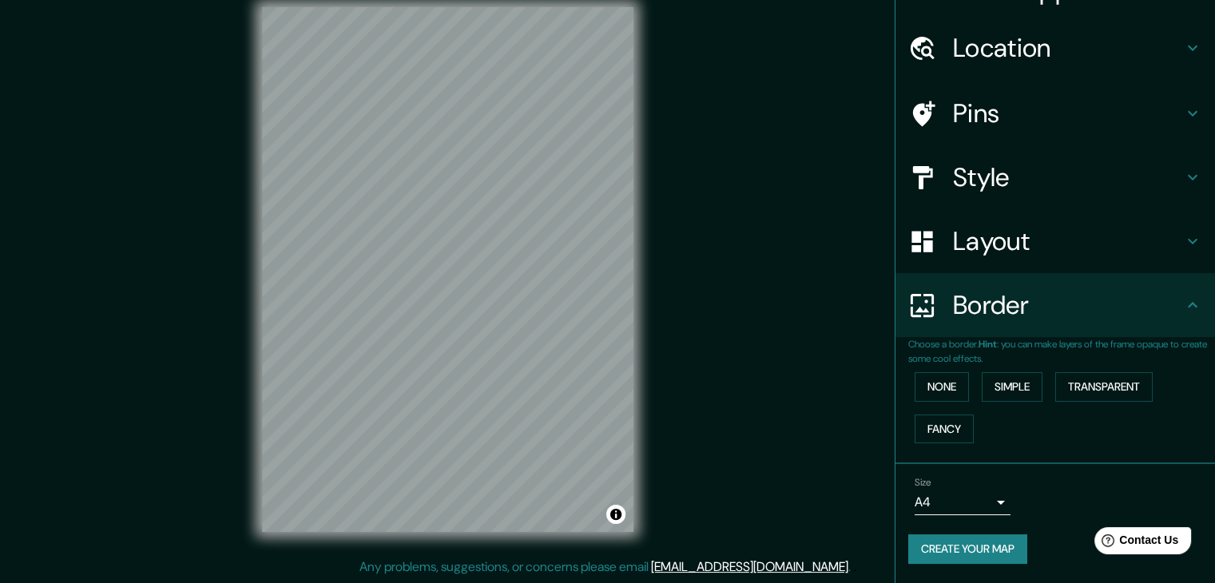
scroll to position [34, 0]
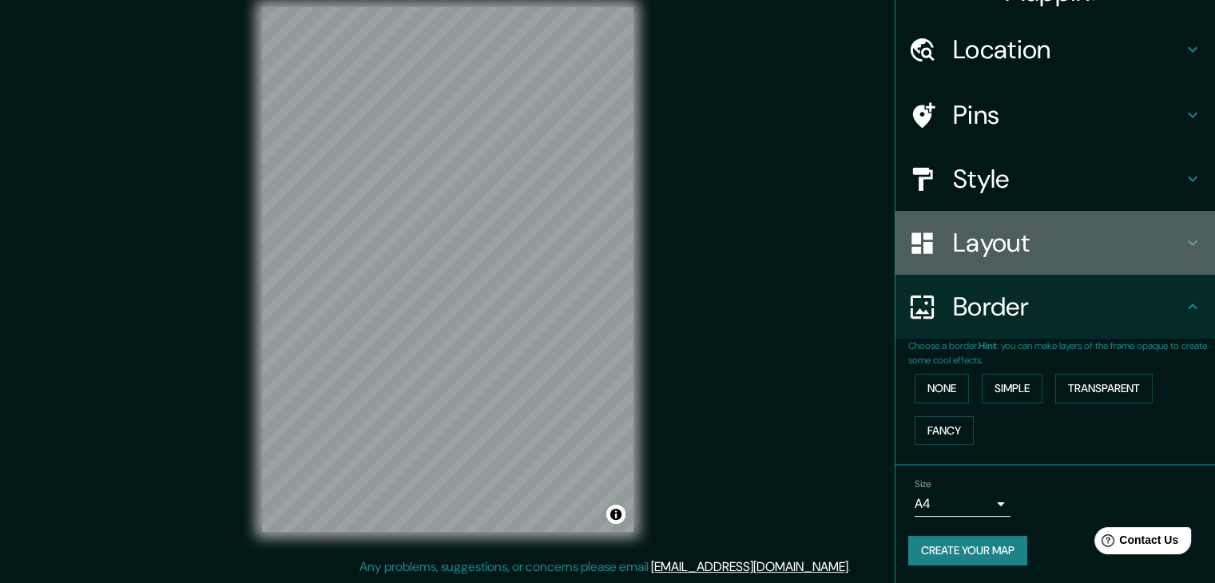
click at [971, 244] on h4 "Layout" at bounding box center [1068, 243] width 230 height 32
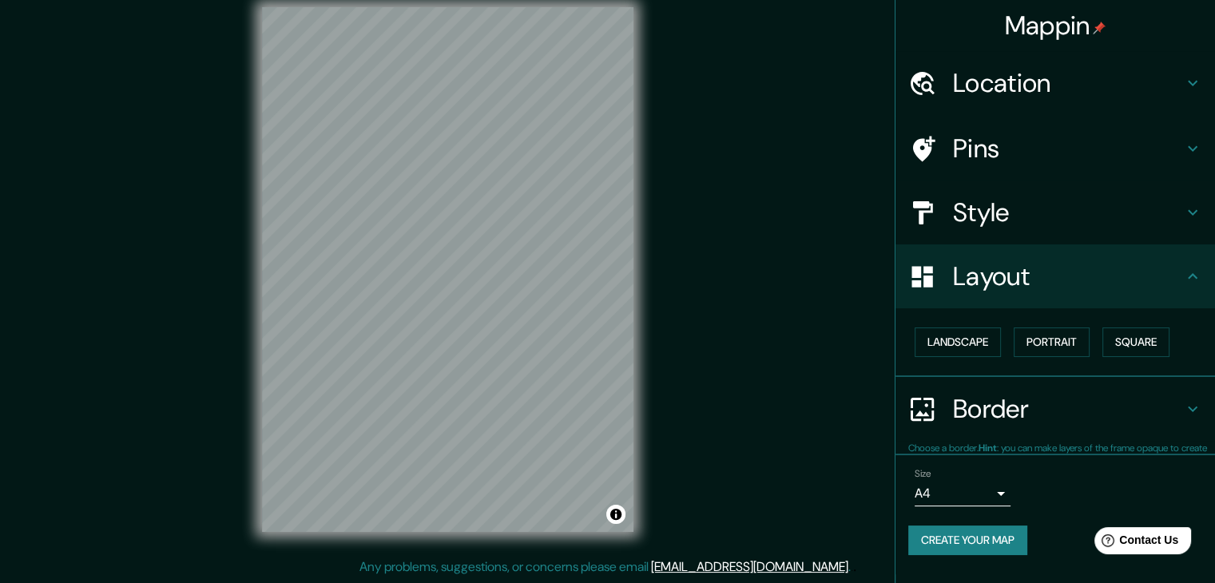
scroll to position [0, 0]
click at [962, 336] on button "Landscape" at bounding box center [958, 343] width 86 height 30
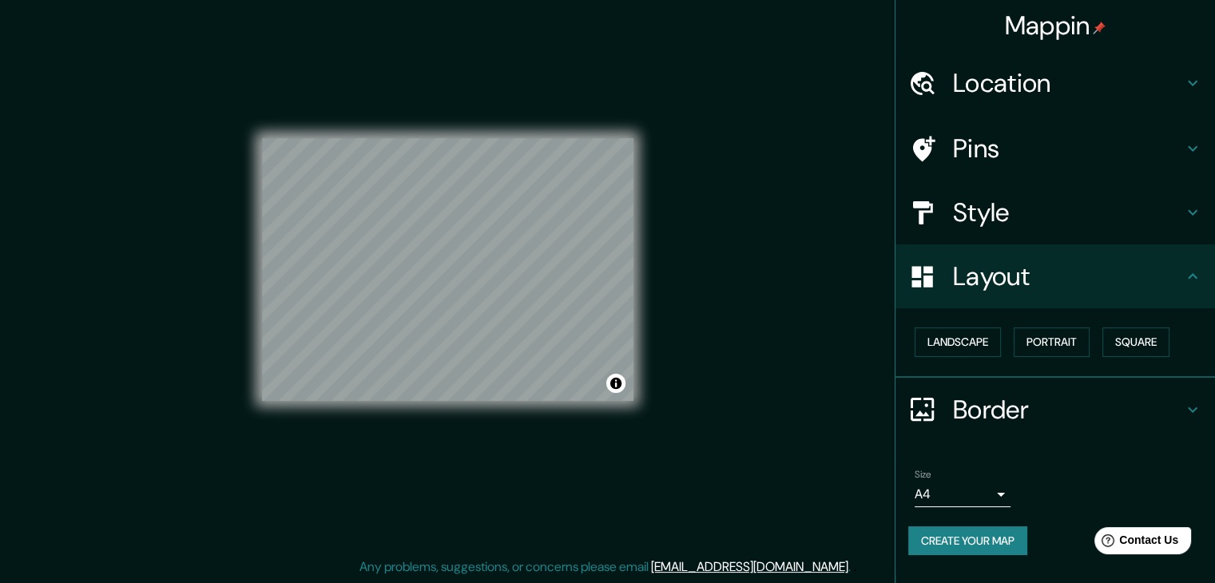
click at [1004, 539] on button "Create your map" at bounding box center [967, 542] width 119 height 30
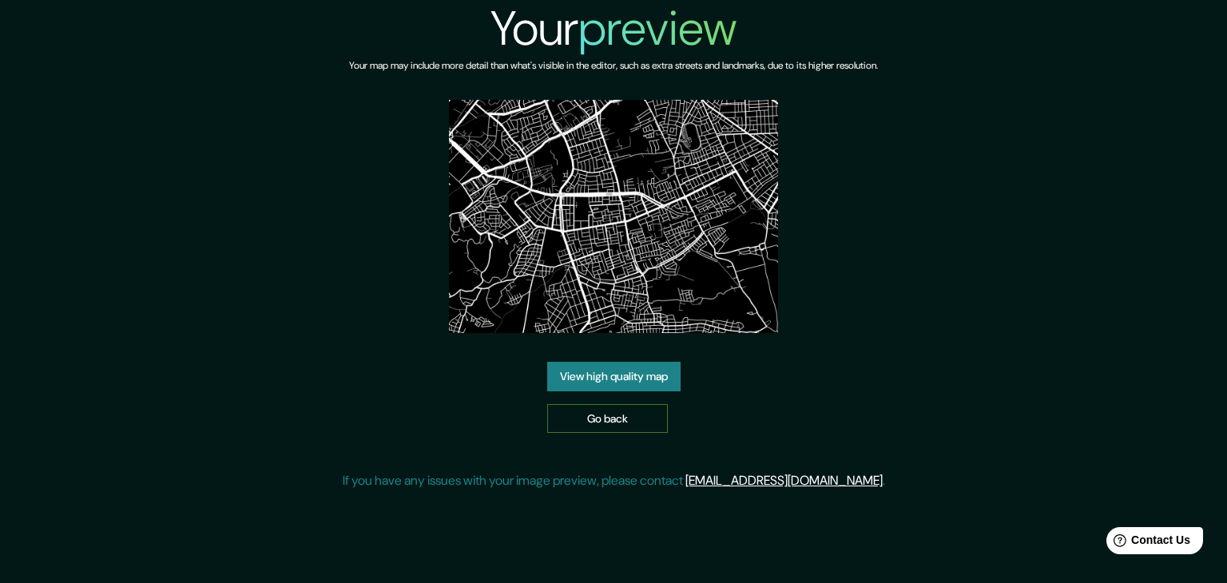
click at [635, 404] on link "Go back" at bounding box center [607, 419] width 121 height 30
click at [623, 374] on link "View high quality map" at bounding box center [613, 377] width 133 height 30
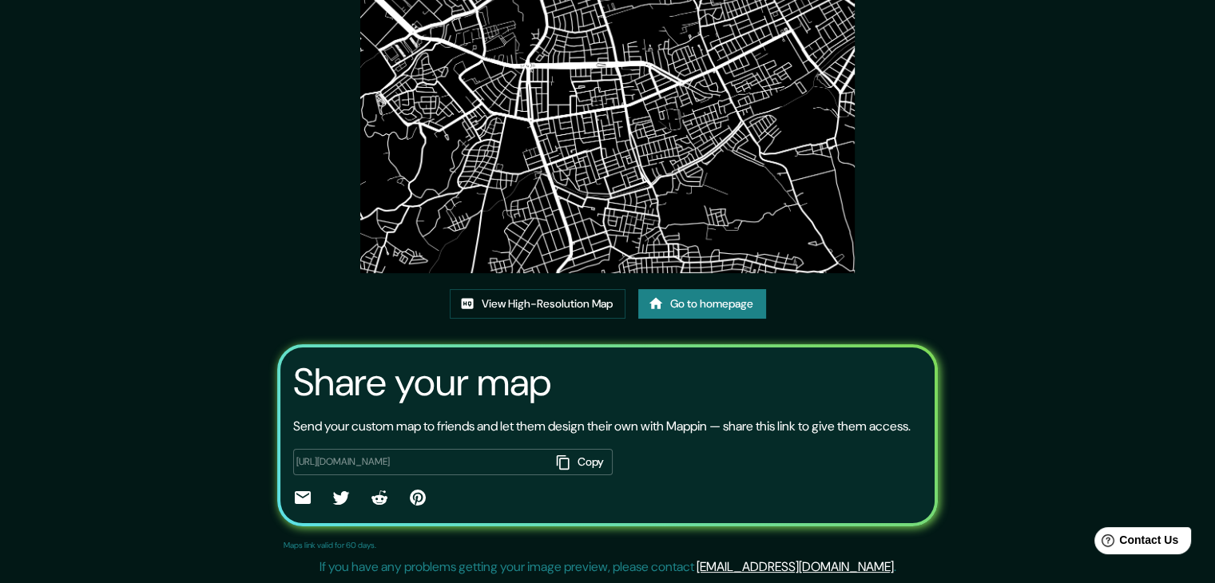
scroll to position [166, 0]
click at [574, 289] on link "View High-Resolution Map" at bounding box center [538, 304] width 176 height 30
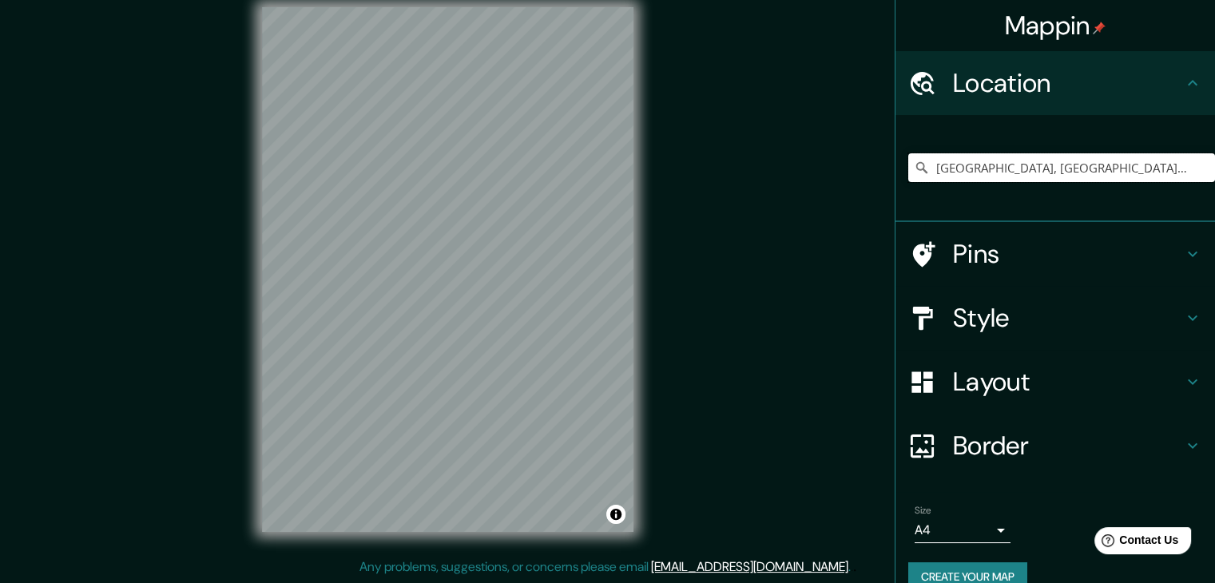
click at [940, 165] on input "[GEOGRAPHIC_DATA], [GEOGRAPHIC_DATA], [GEOGRAPHIC_DATA]" at bounding box center [1061, 167] width 307 height 29
drag, startPoint x: 1182, startPoint y: 169, endPoint x: 1064, endPoint y: 180, distance: 118.7
click at [1064, 180] on input "Arequipa, Departamento de Arequipa, Perú" at bounding box center [1061, 167] width 307 height 29
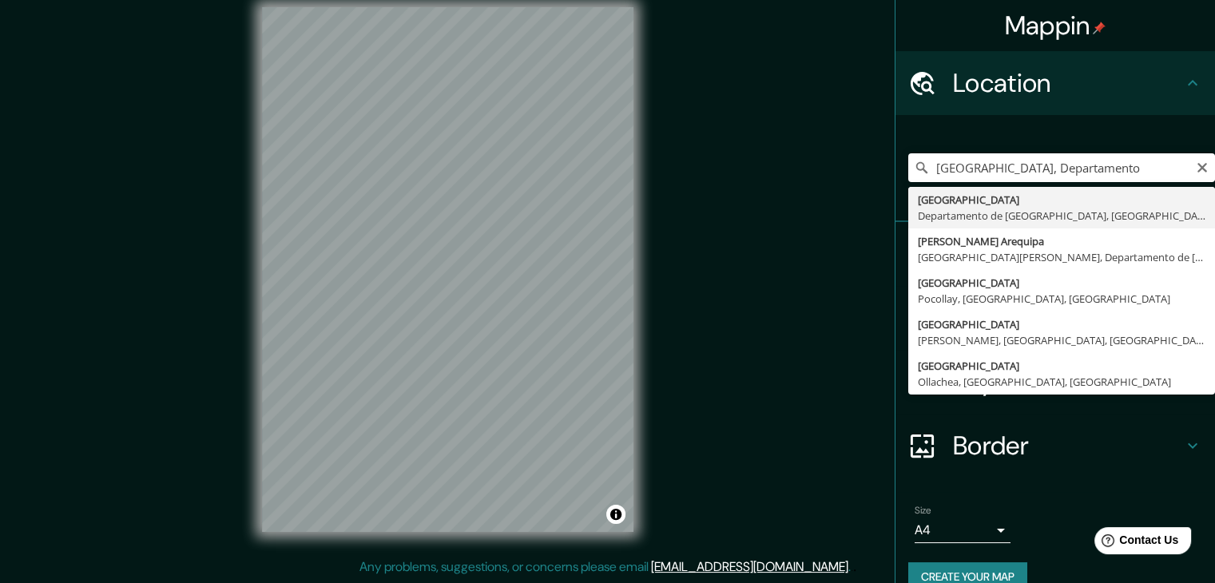
type input "Arequipa, Departamento de Arequipa, Perú"
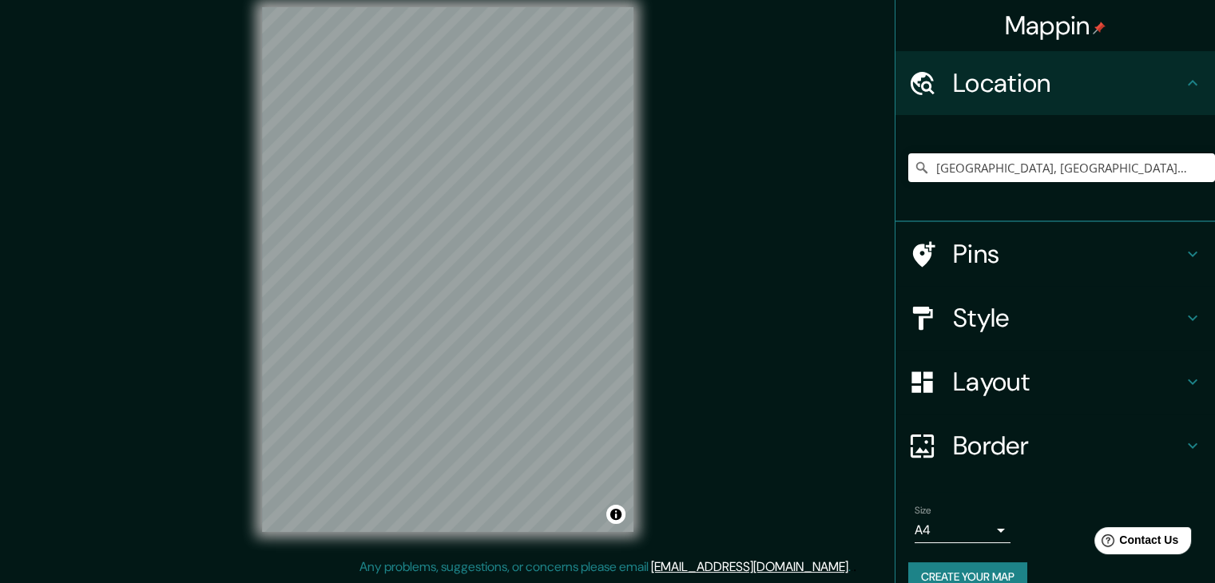
click at [956, 302] on h4 "Style" at bounding box center [1068, 318] width 230 height 32
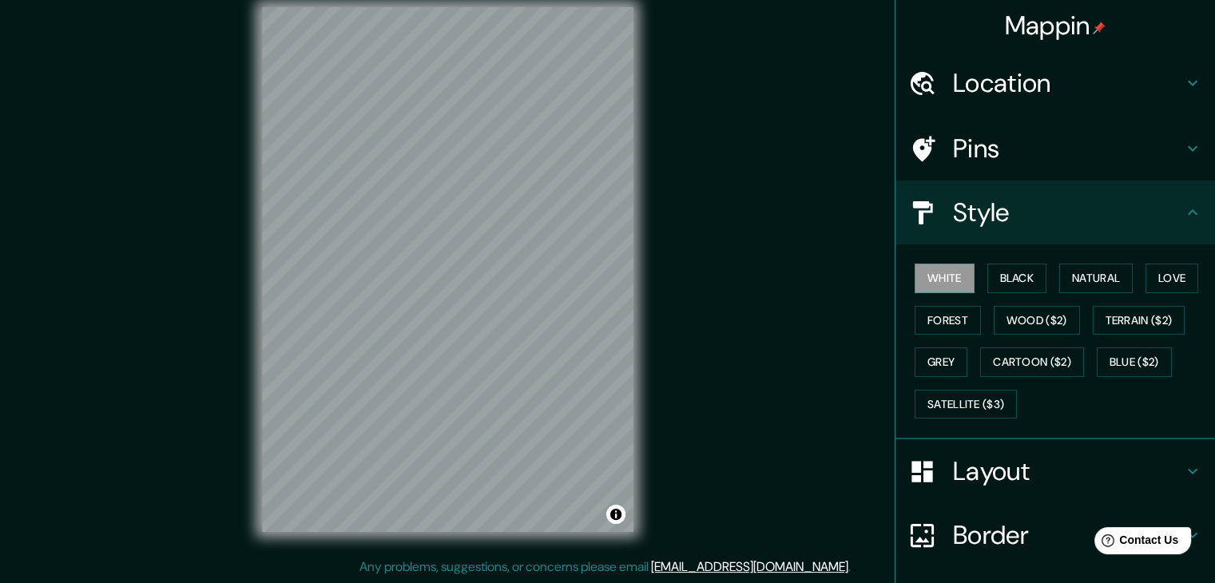
click at [969, 272] on div "White Black Natural Love Forest Wood ($2) Terrain ($2) Grey Cartoon ($2) Blue (…" at bounding box center [1061, 341] width 307 height 168
click at [988, 272] on button "Black" at bounding box center [1018, 279] width 60 height 30
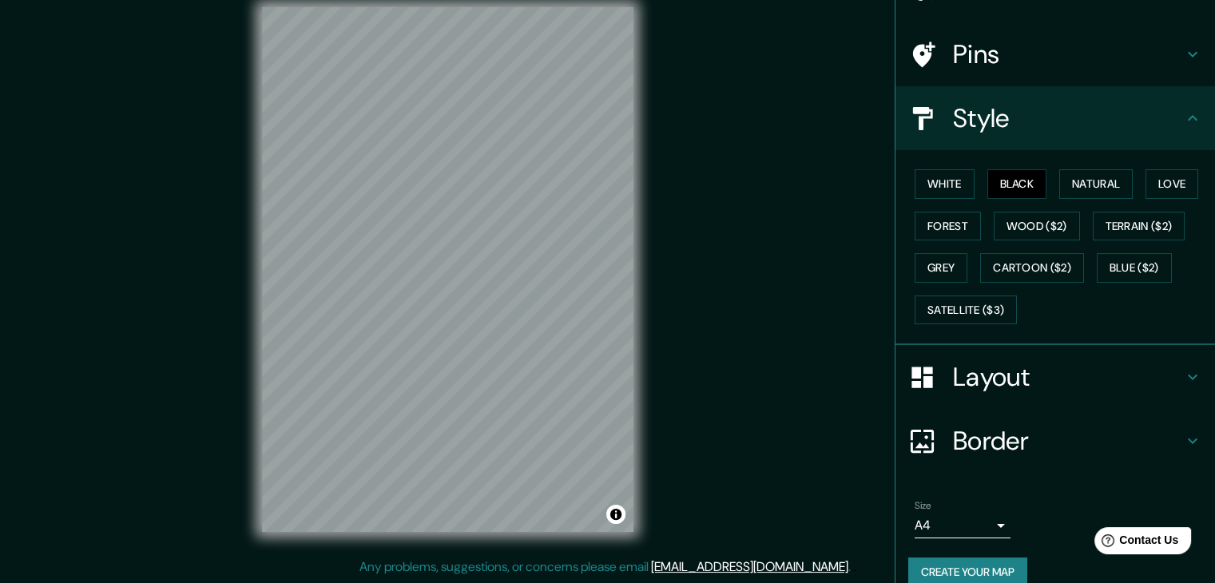
scroll to position [115, 0]
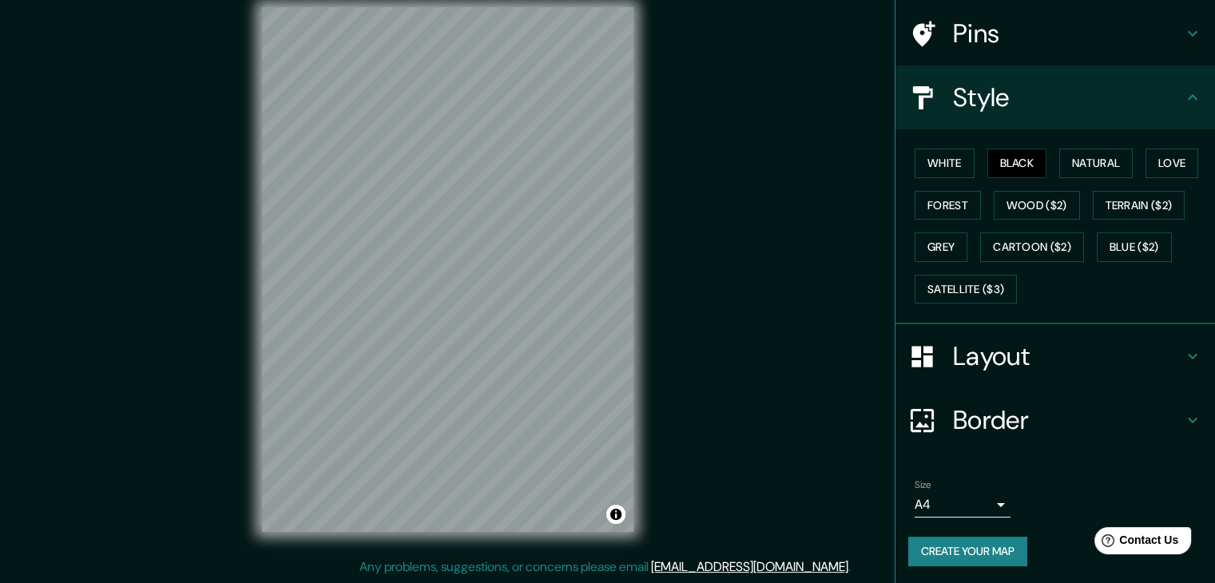
click at [972, 492] on body "Mappin Location Arequipa, Departamento de Arequipa, Perú Pins Style White Black…" at bounding box center [607, 273] width 1215 height 583
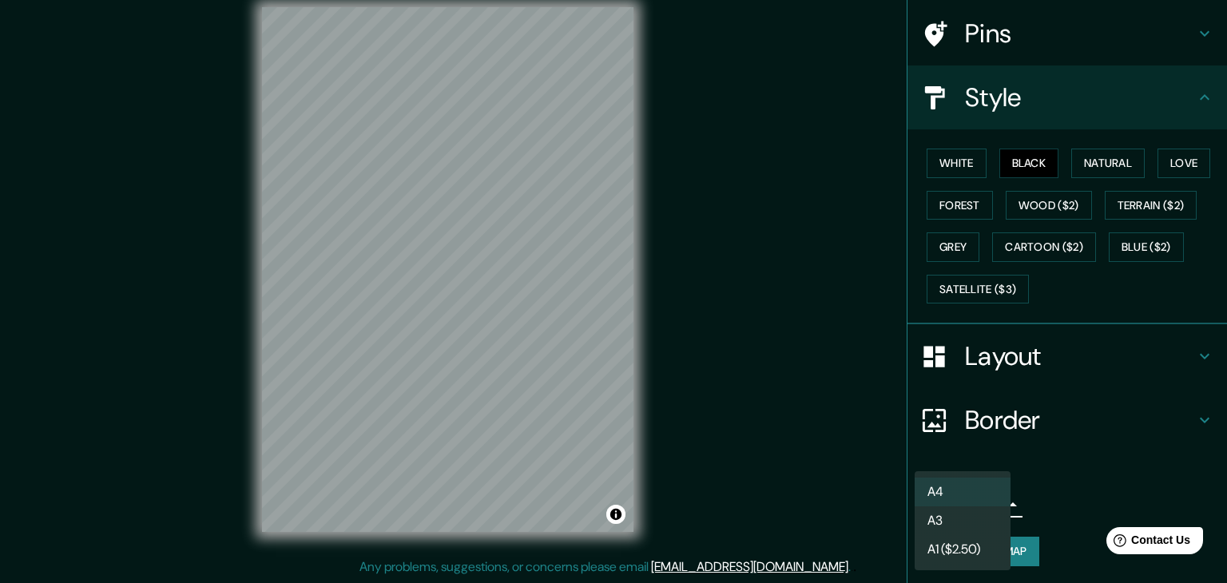
drag, startPoint x: 968, startPoint y: 533, endPoint x: 967, endPoint y: 525, distance: 8.0
click at [968, 532] on li "A3" at bounding box center [963, 521] width 96 height 29
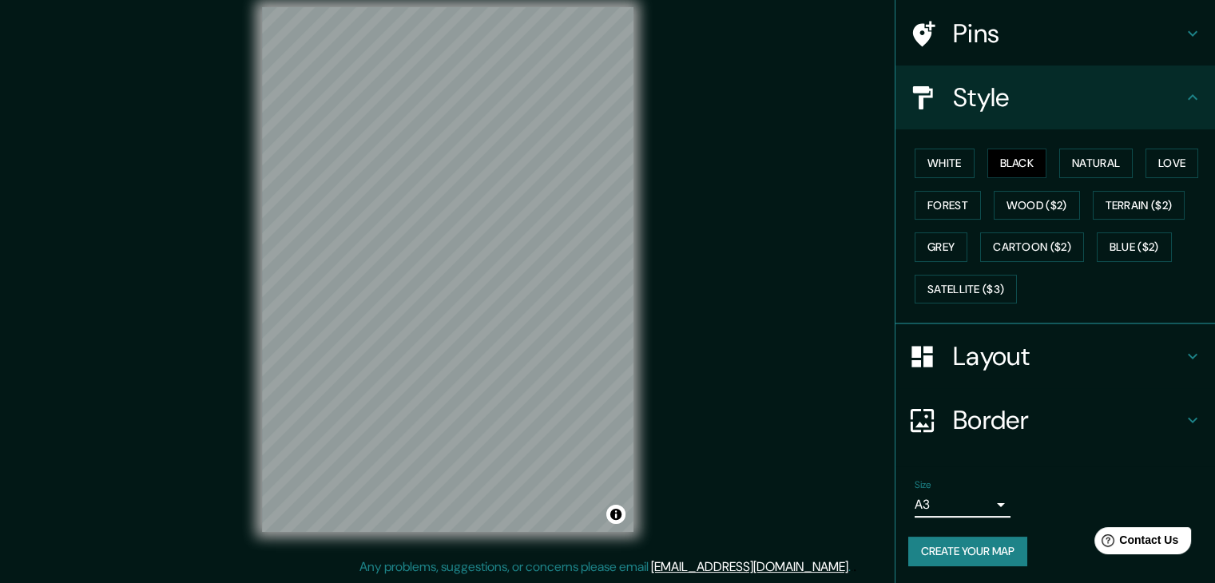
click at [956, 356] on h4 "Layout" at bounding box center [1068, 356] width 230 height 32
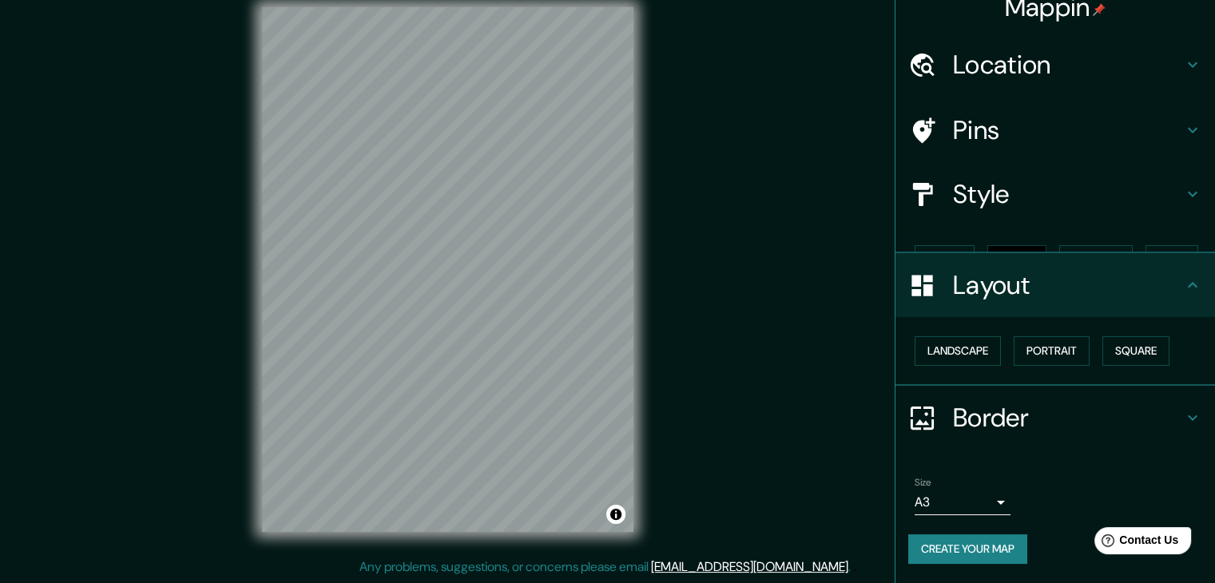
scroll to position [0, 0]
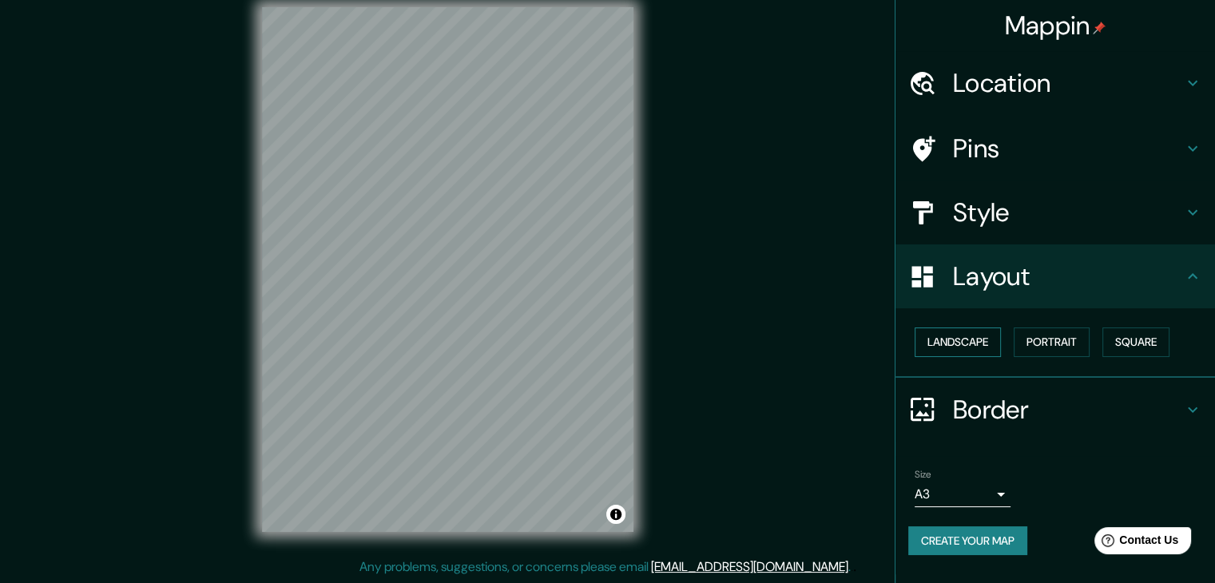
click at [960, 338] on button "Landscape" at bounding box center [958, 343] width 86 height 30
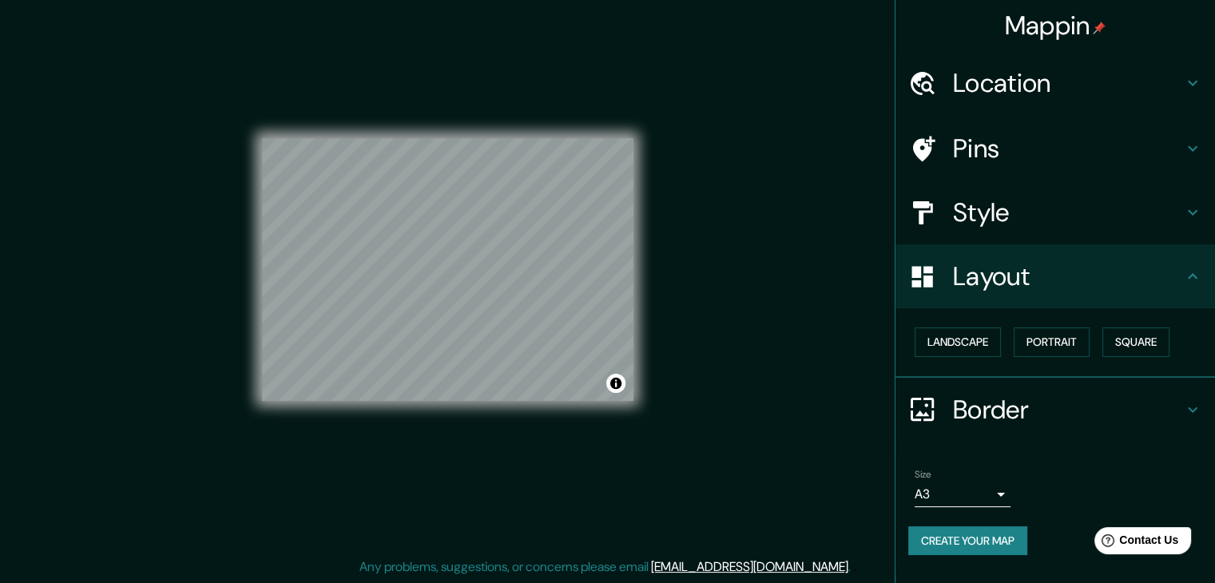
click at [966, 538] on button "Create your map" at bounding box center [967, 542] width 119 height 30
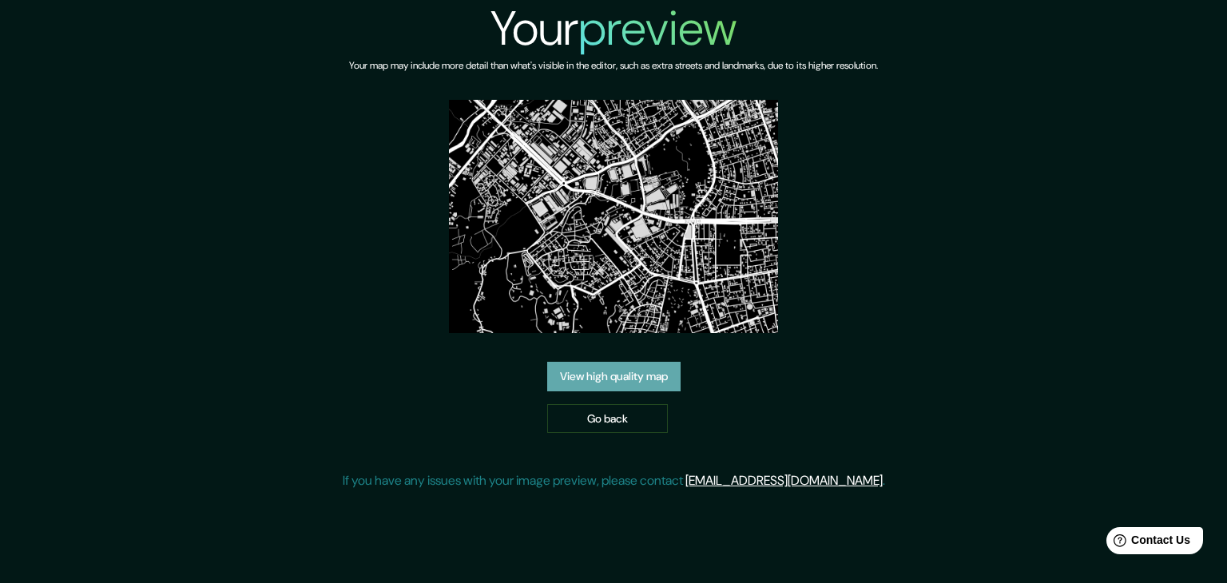
click at [639, 371] on link "View high quality map" at bounding box center [613, 377] width 133 height 30
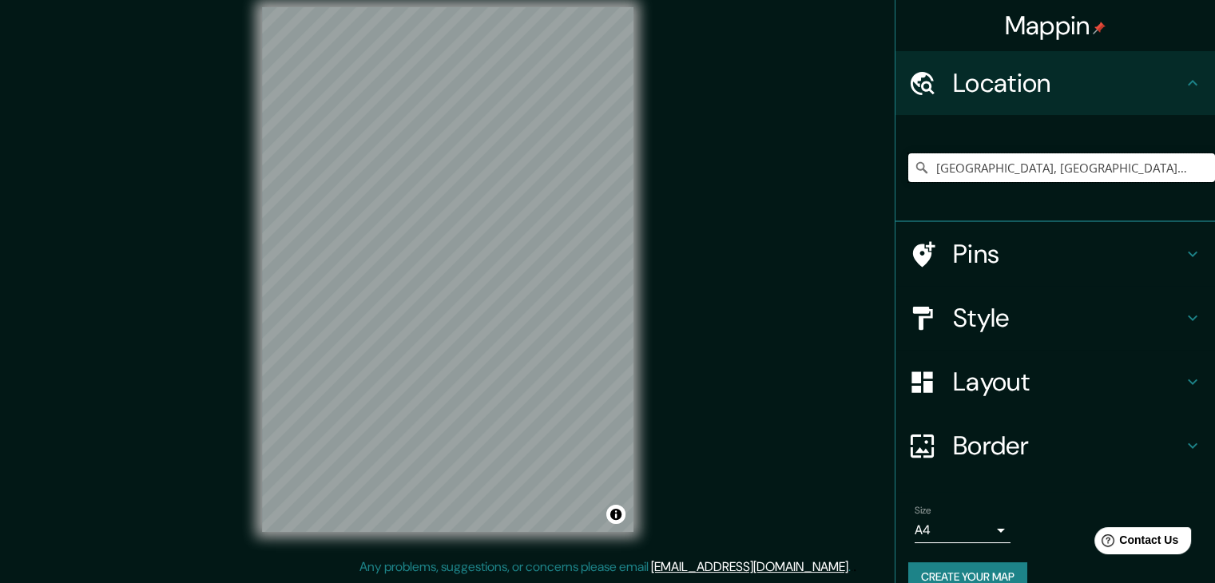
click at [919, 167] on input "Arequipa, Departamento de Arequipa, Perú" at bounding box center [1061, 167] width 307 height 29
drag, startPoint x: 1144, startPoint y: 155, endPoint x: 1058, endPoint y: 157, distance: 86.3
click at [1058, 157] on input "Arequipa, Departamento de Arequipa, Perú" at bounding box center [1061, 167] width 307 height 29
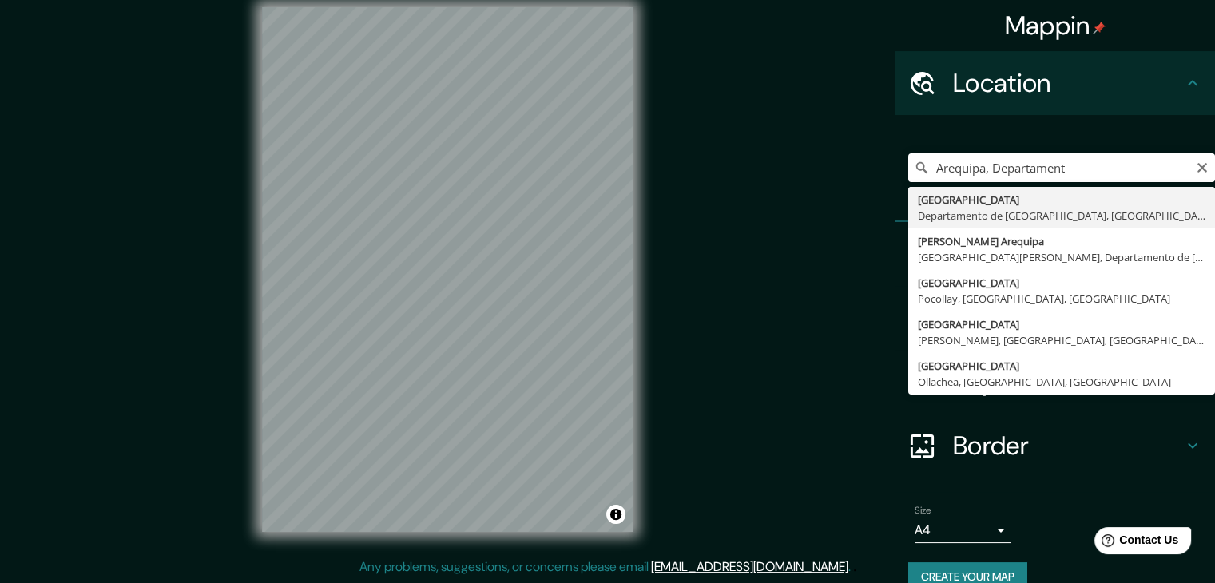
type input "Arequipa, Departamento de Arequipa, Perú"
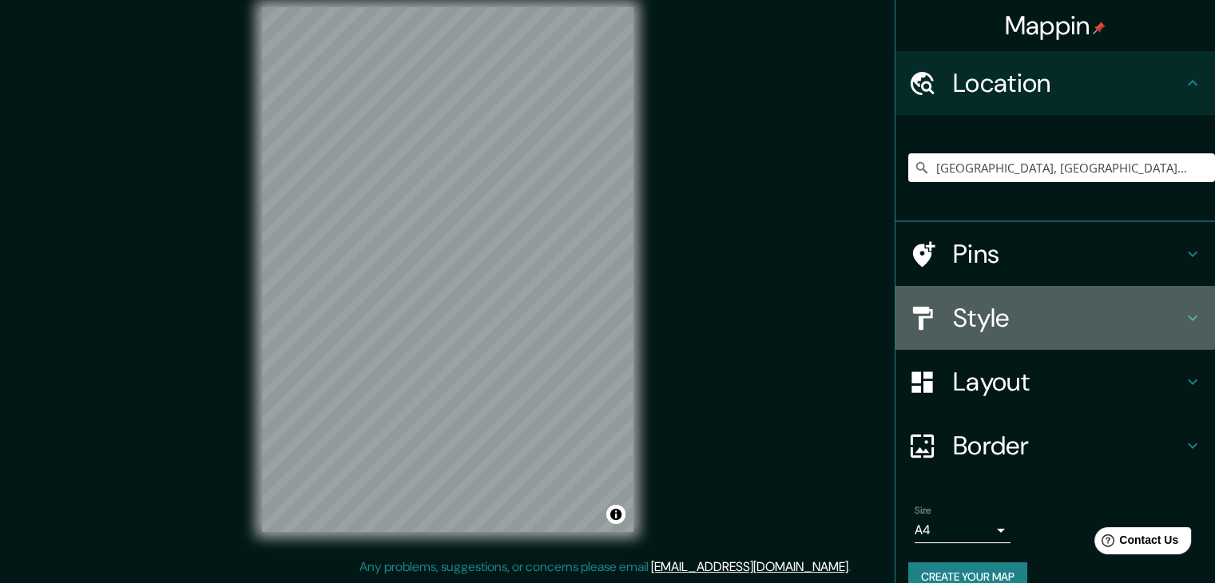
click at [986, 304] on h4 "Style" at bounding box center [1068, 318] width 230 height 32
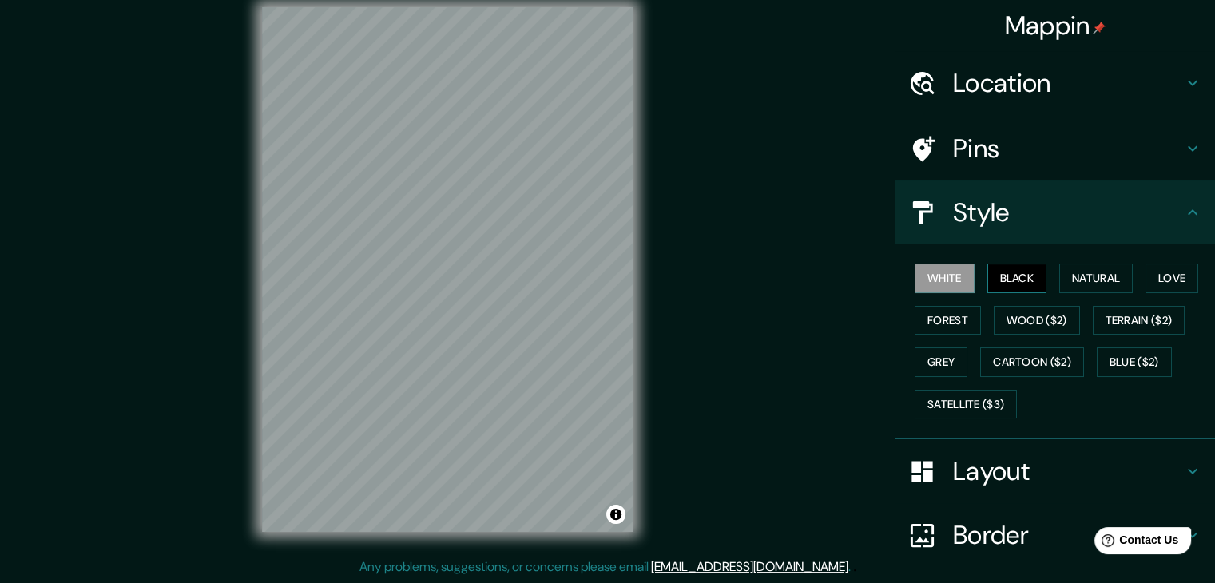
click at [996, 269] on button "Black" at bounding box center [1018, 279] width 60 height 30
click at [959, 483] on h4 "Layout" at bounding box center [1068, 471] width 230 height 32
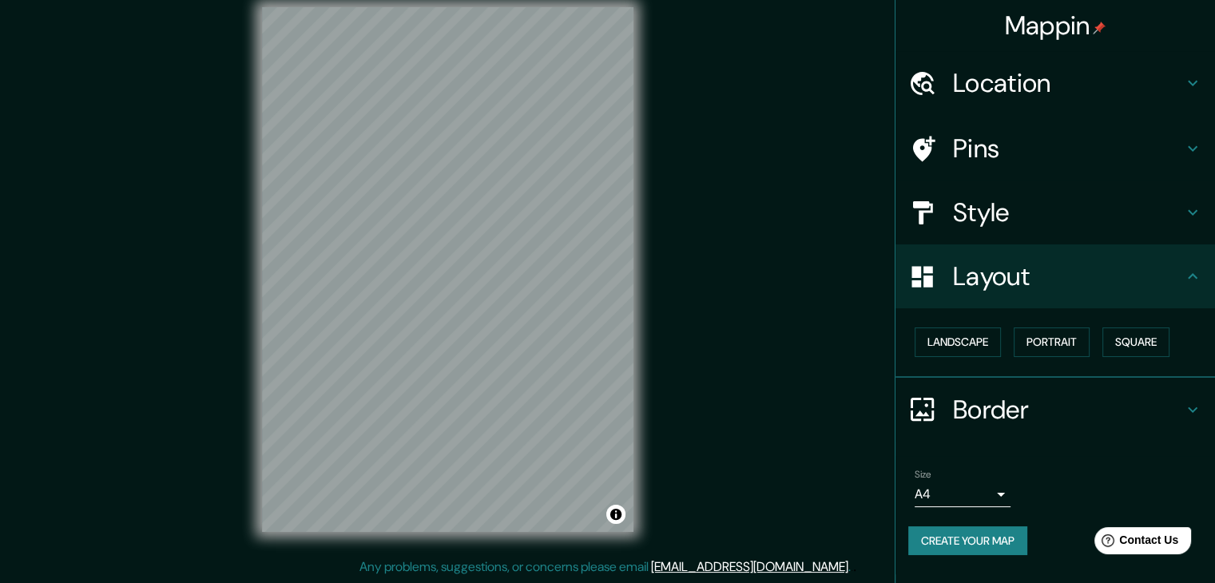
click at [965, 322] on div "Landscape Portrait Square" at bounding box center [1061, 342] width 307 height 42
click at [966, 337] on button "Landscape" at bounding box center [958, 343] width 86 height 30
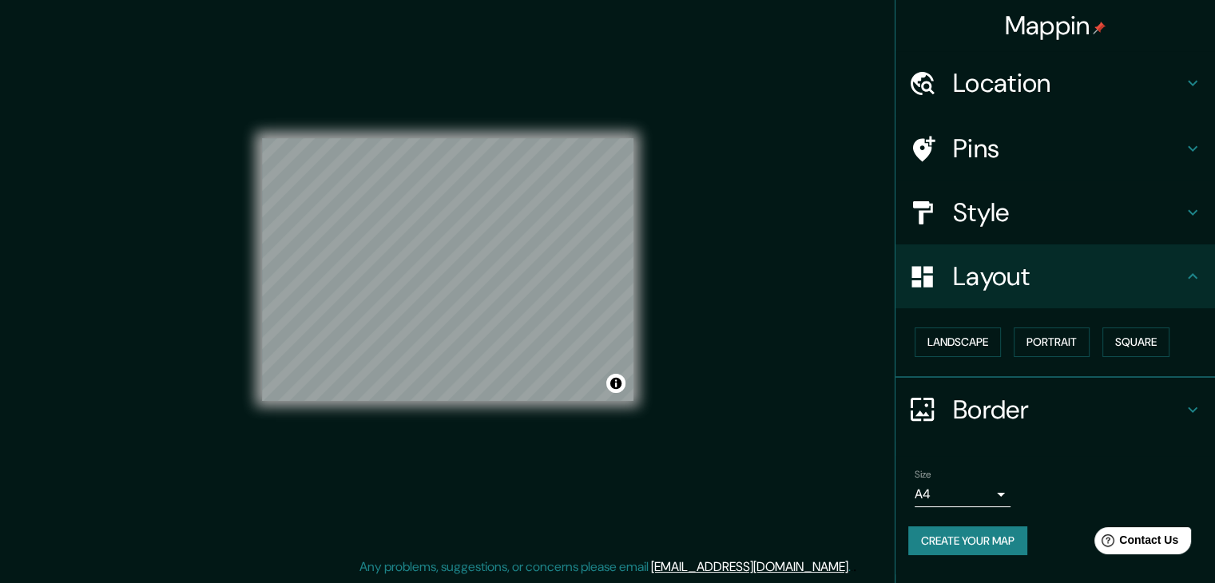
click at [981, 490] on body "Mappin Location [GEOGRAPHIC_DATA], [GEOGRAPHIC_DATA], [GEOGRAPHIC_DATA] Pins St…" at bounding box center [607, 273] width 1215 height 583
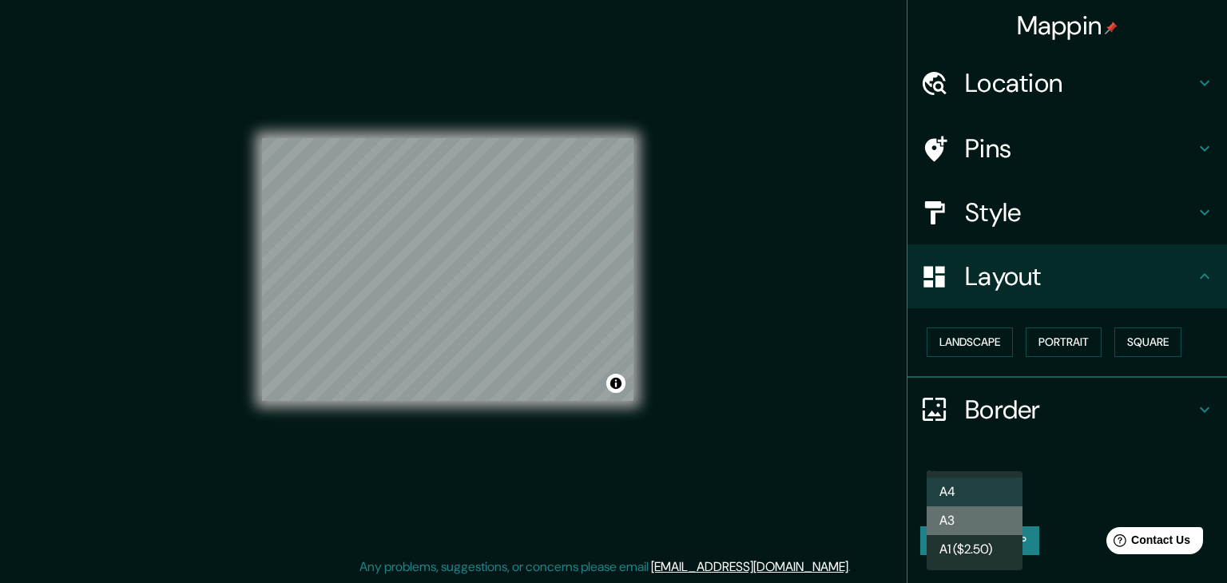
click at [966, 528] on li "A3" at bounding box center [975, 521] width 96 height 29
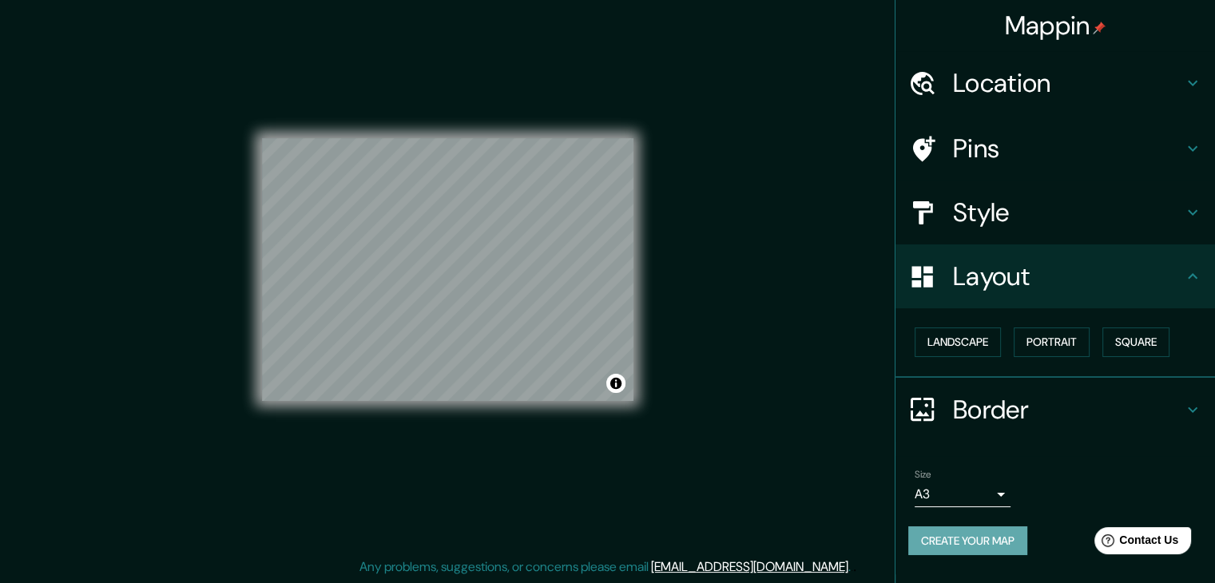
click at [942, 543] on button "Create your map" at bounding box center [967, 542] width 119 height 30
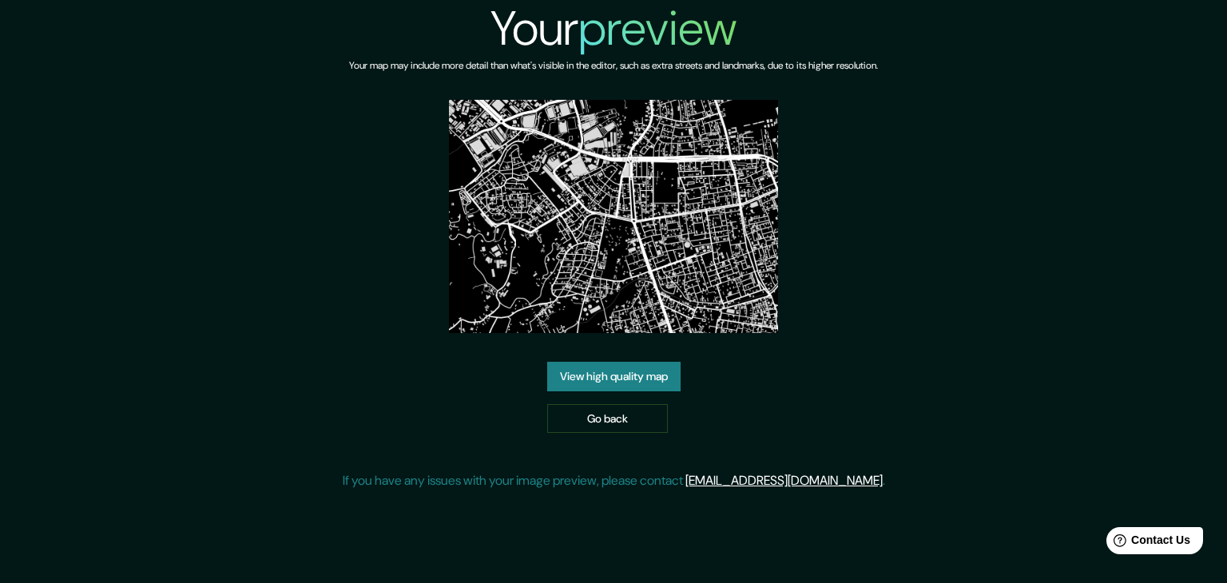
click at [638, 381] on link "View high quality map" at bounding box center [613, 377] width 133 height 30
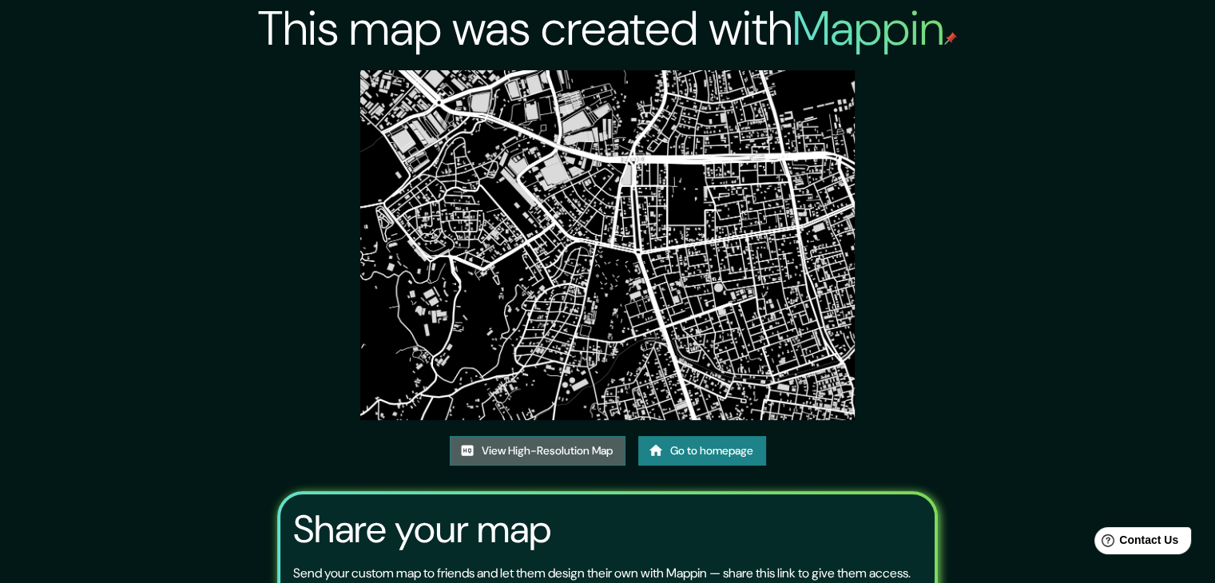
click at [518, 440] on link "View High-Resolution Map" at bounding box center [538, 451] width 176 height 30
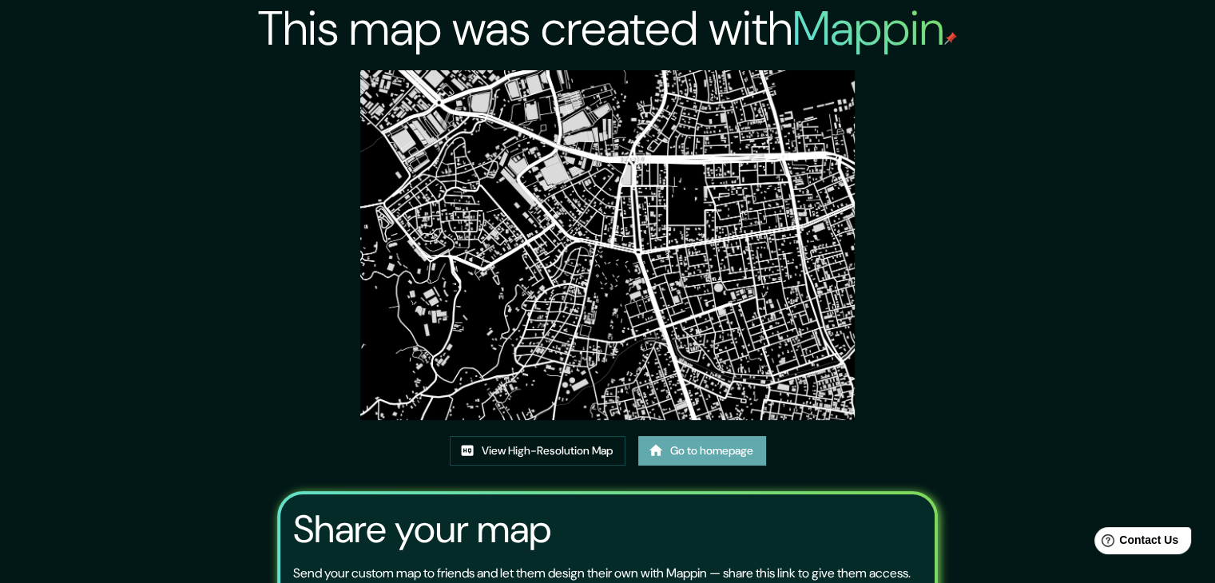
click at [721, 450] on link "Go to homepage" at bounding box center [702, 451] width 128 height 30
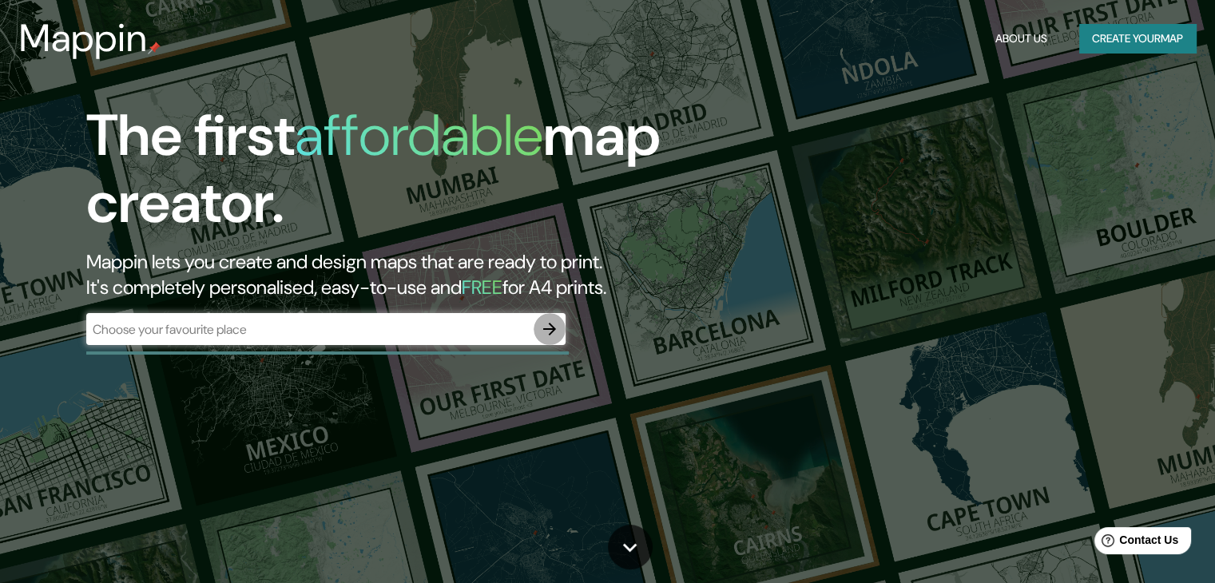
click at [550, 334] on icon "button" at bounding box center [549, 329] width 19 height 19
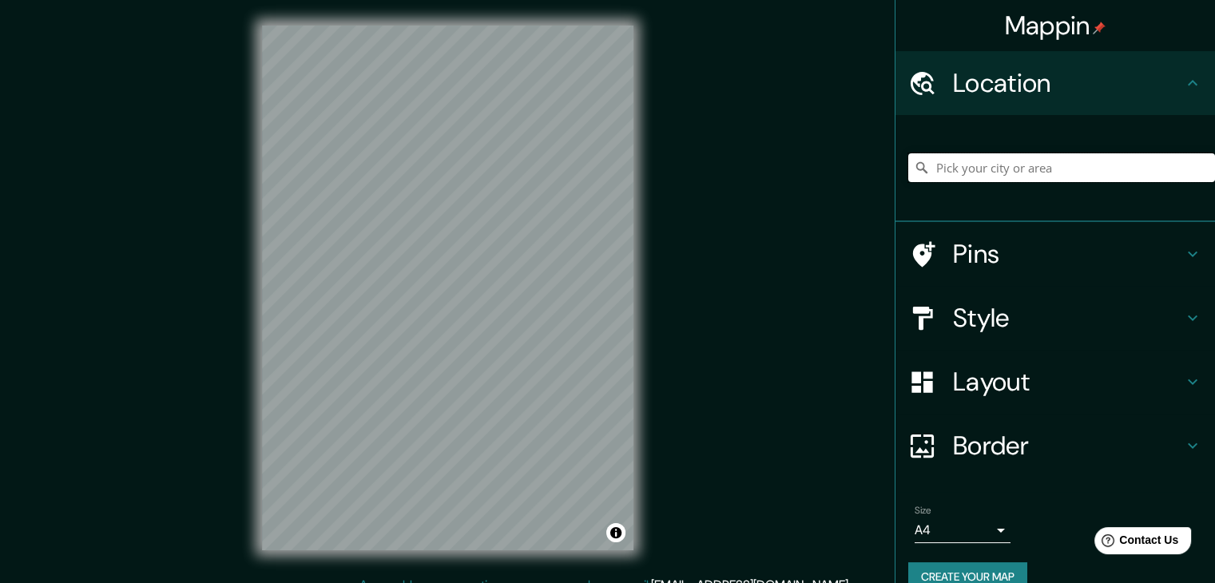
click at [940, 171] on input "Pick your city or area" at bounding box center [1061, 167] width 307 height 29
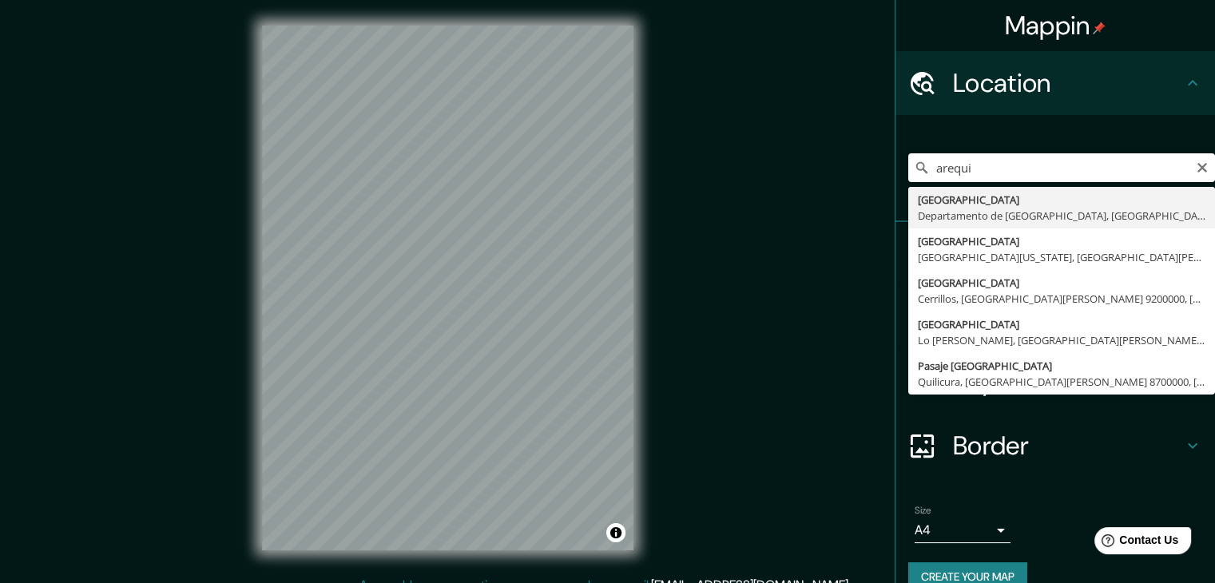
type input "Arequipa, Departamento de Arequipa, Perú"
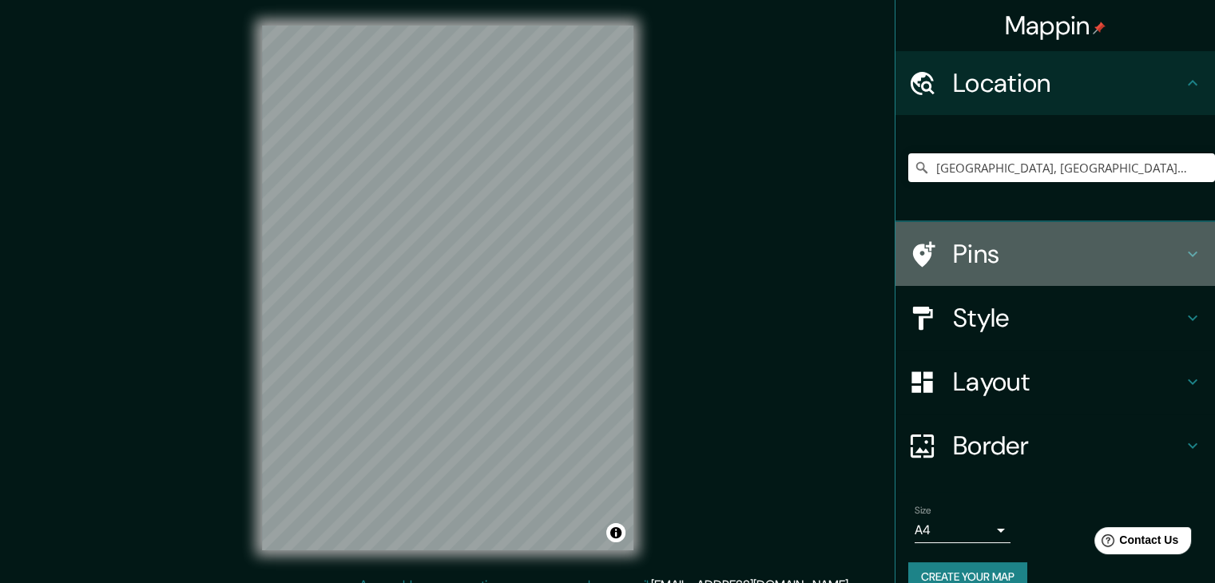
click at [985, 260] on h4 "Pins" at bounding box center [1068, 254] width 230 height 32
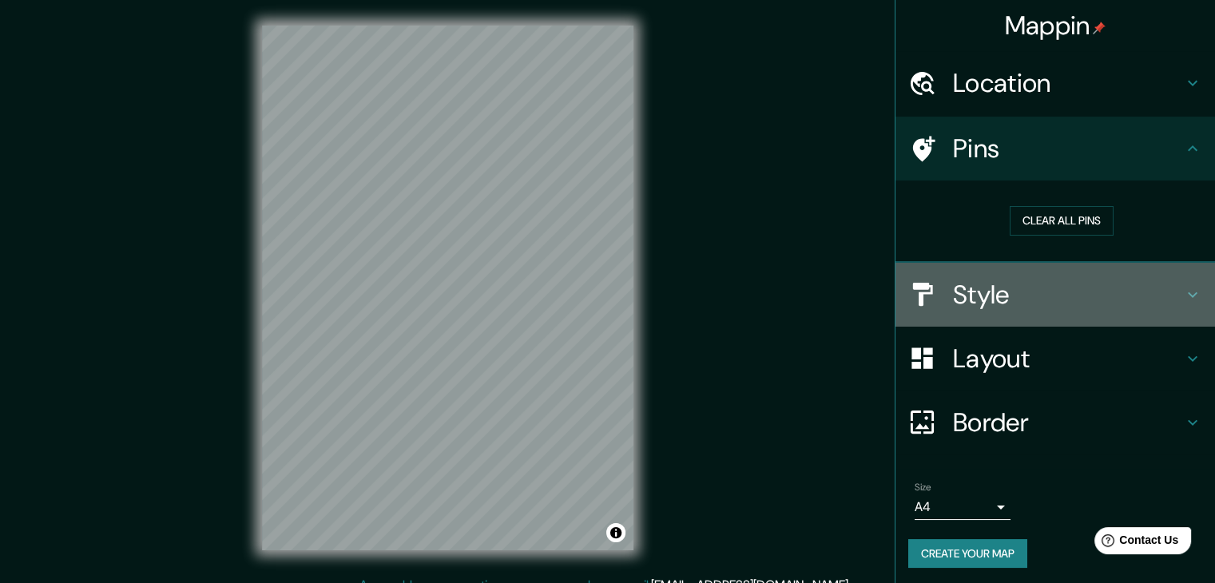
click at [985, 279] on h4 "Style" at bounding box center [1068, 295] width 230 height 32
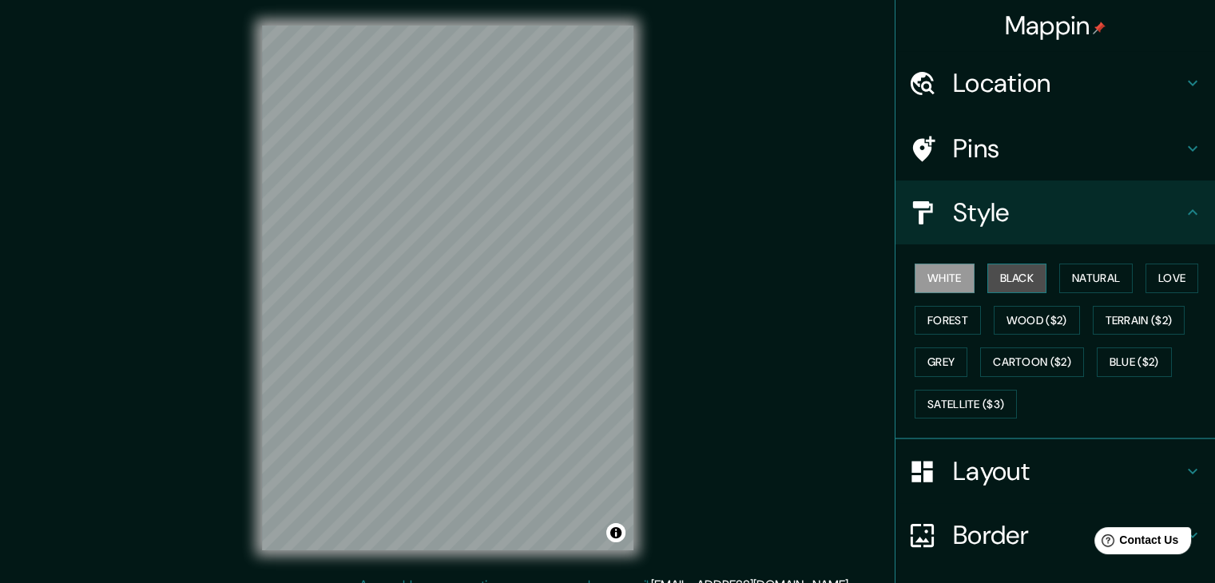
drag, startPoint x: 1028, startPoint y: 280, endPoint x: 1021, endPoint y: 285, distance: 9.1
click at [1028, 279] on button "Black" at bounding box center [1018, 279] width 60 height 30
click at [966, 475] on h4 "Layout" at bounding box center [1068, 471] width 230 height 32
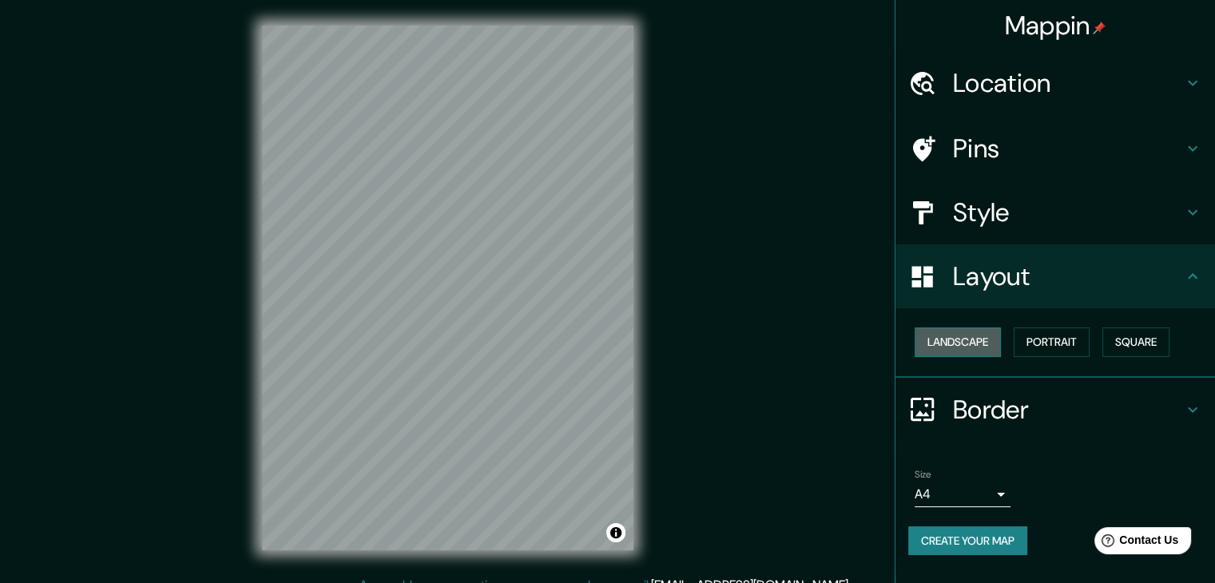
click at [962, 345] on button "Landscape" at bounding box center [958, 343] width 86 height 30
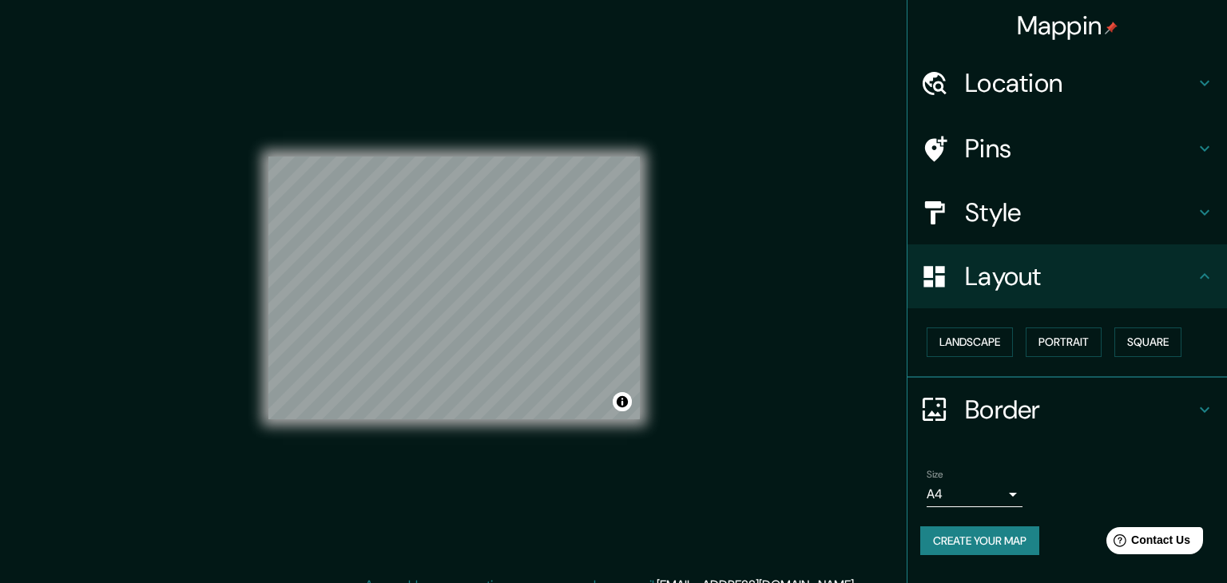
click at [960, 480] on body "Mappin Location Arequipa, Departamento de Arequipa, Perú Pins Style Layout Land…" at bounding box center [613, 291] width 1227 height 583
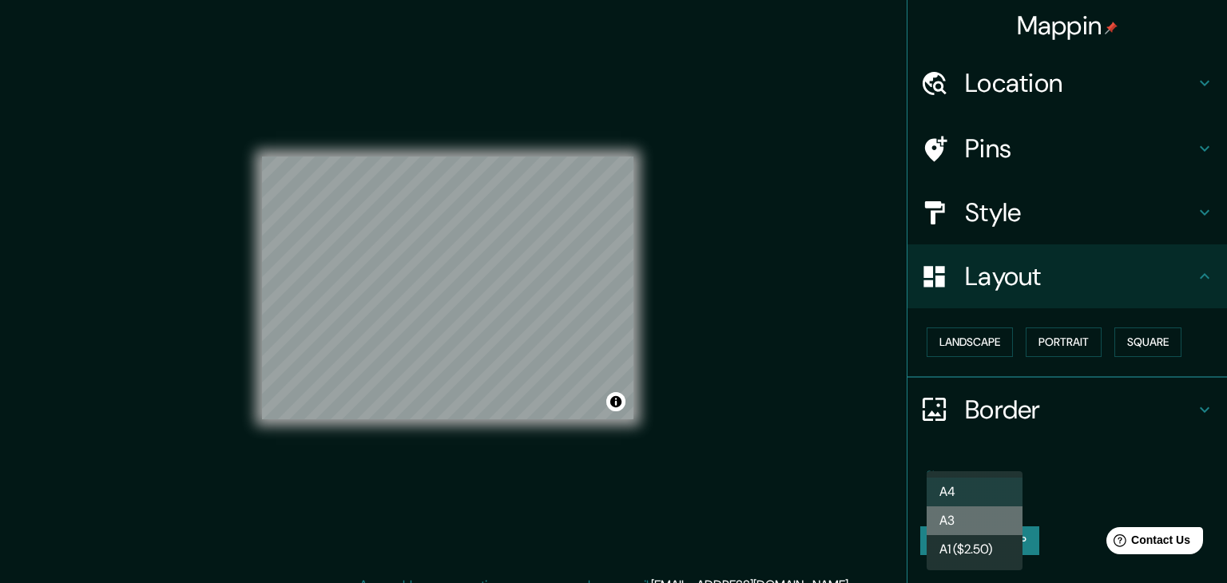
drag, startPoint x: 972, startPoint y: 525, endPoint x: 789, endPoint y: 445, distance: 198.9
click at [972, 524] on li "A3" at bounding box center [975, 521] width 96 height 29
type input "a4"
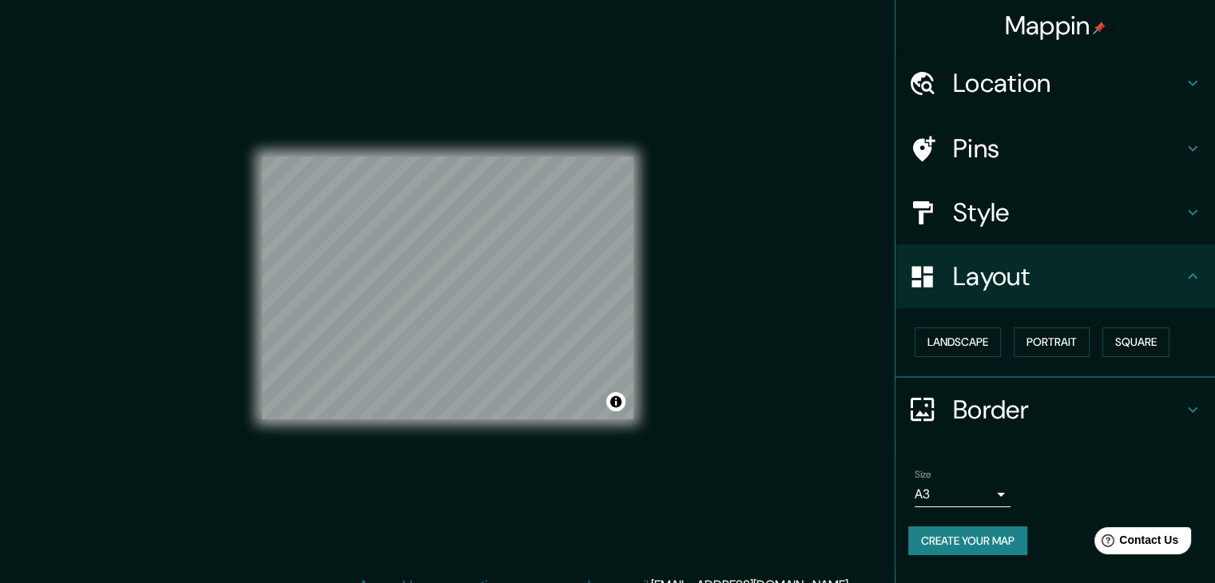
click at [454, 150] on div "© Mapbox © OpenStreetMap Improve this map" at bounding box center [448, 288] width 372 height 525
click at [244, 297] on div "© Mapbox © OpenStreetMap Improve this map" at bounding box center [447, 288] width 423 height 576
click at [908, 542] on button "Create your map" at bounding box center [967, 542] width 119 height 30
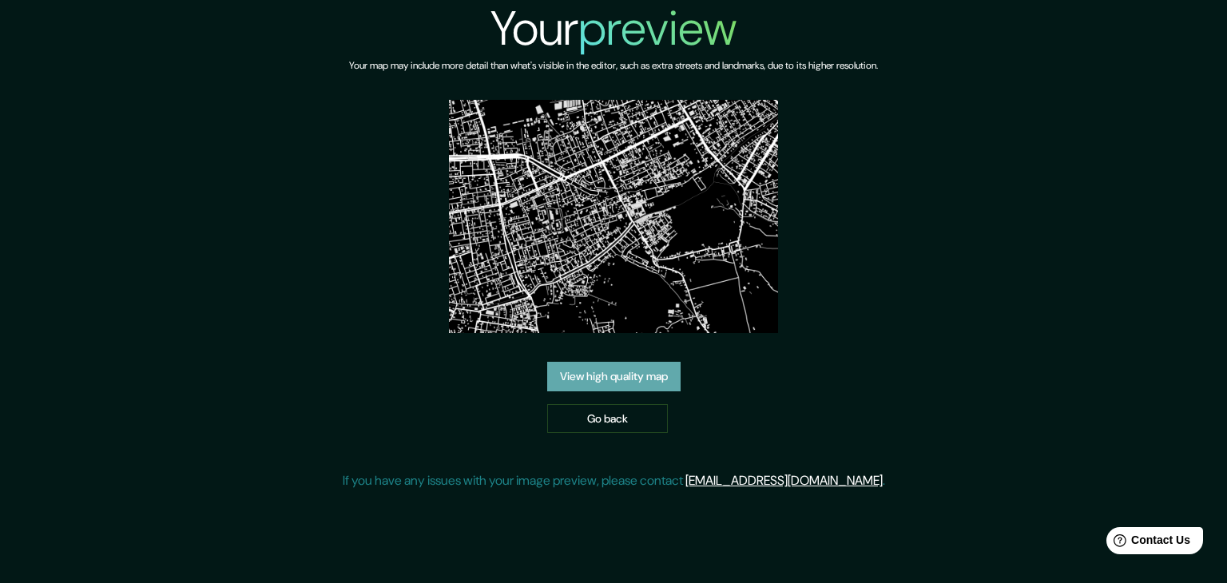
click at [644, 377] on link "View high quality map" at bounding box center [613, 377] width 133 height 30
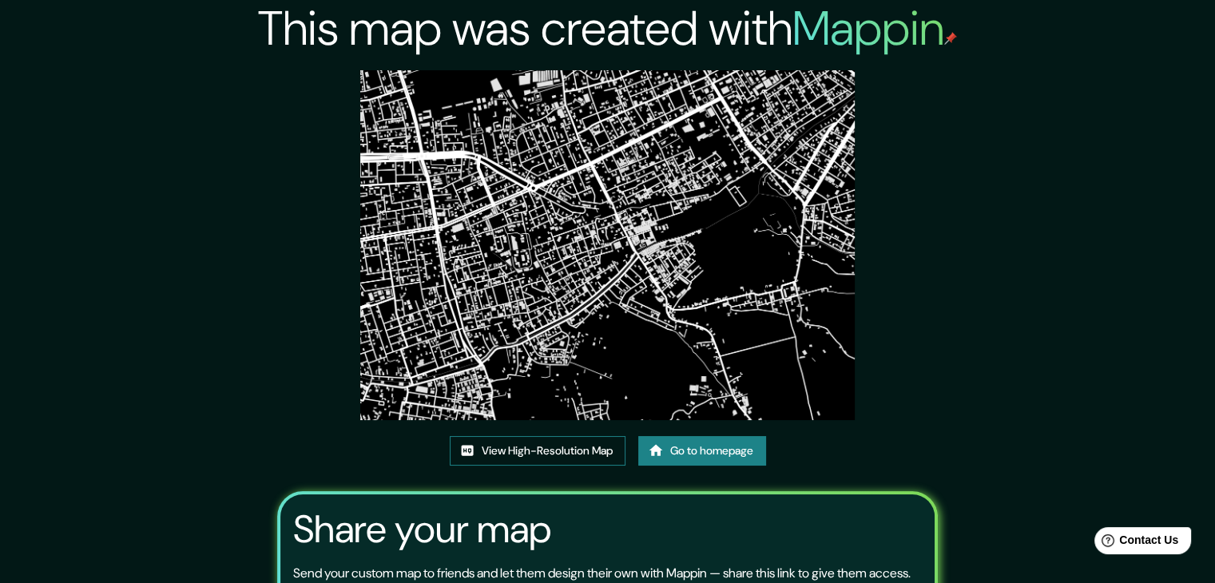
click at [558, 443] on link "View High-Resolution Map" at bounding box center [538, 451] width 176 height 30
